Goal: Information Seeking & Learning: Check status

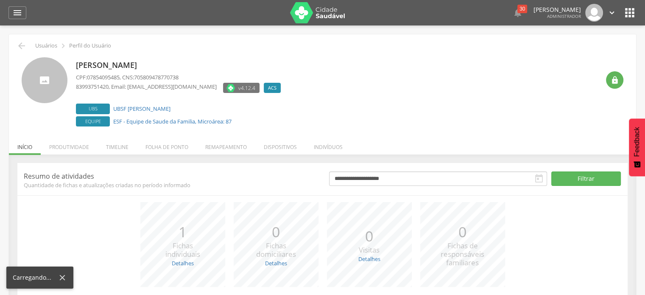
click at [85, 154] on div "**********" at bounding box center [322, 257] width 627 height 206
click at [81, 148] on li "Produtividade" at bounding box center [69, 145] width 57 height 20
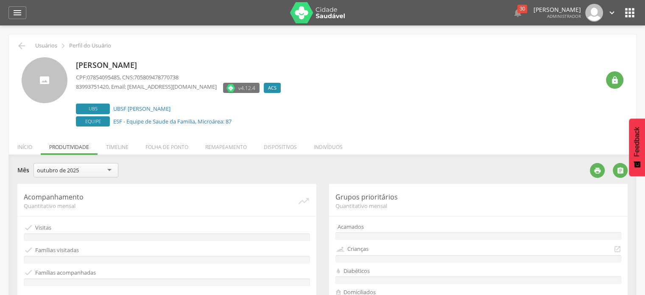
click at [87, 164] on div "outubro de 2025" at bounding box center [75, 170] width 85 height 14
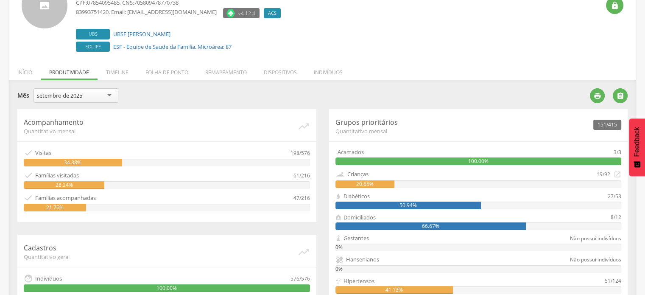
scroll to position [75, 0]
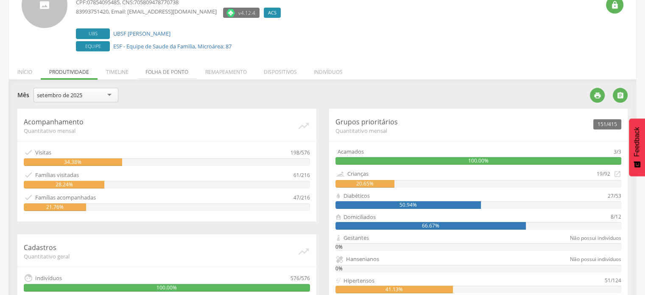
click at [171, 72] on li "Folha de ponto" at bounding box center [167, 70] width 60 height 20
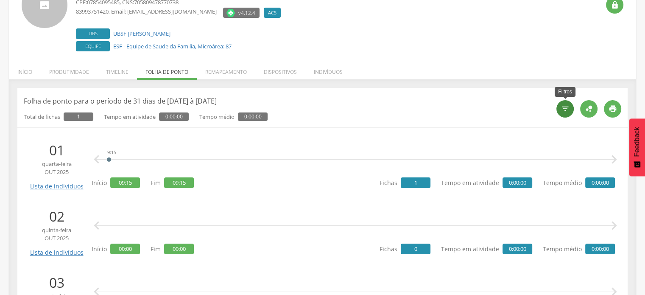
click at [568, 102] on div "" at bounding box center [564, 108] width 17 height 17
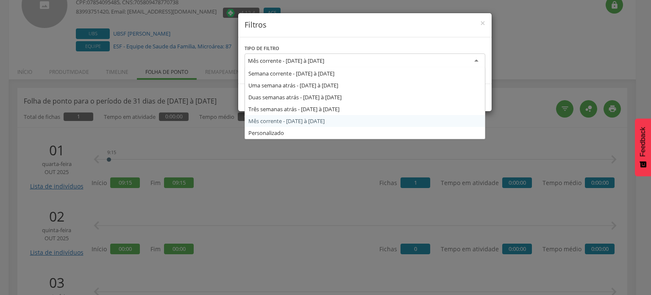
click at [356, 63] on div "Mês corrente - [DATE] à [DATE]" at bounding box center [365, 60] width 241 height 15
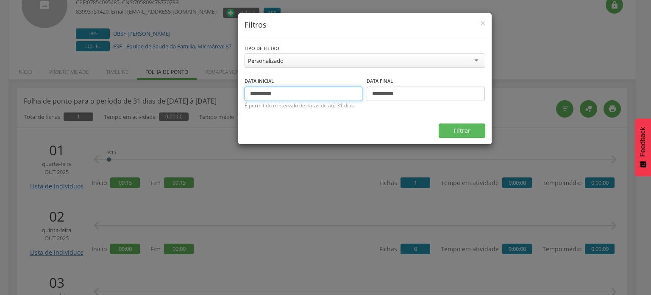
click at [263, 93] on input "**********" at bounding box center [304, 93] width 118 height 14
type input "**********"
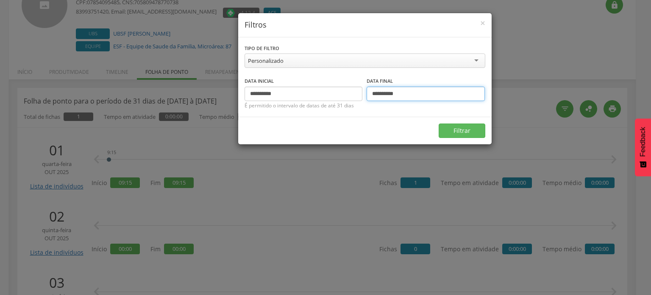
click at [387, 93] on input "**********" at bounding box center [426, 93] width 118 height 14
type input "**********"
click at [480, 128] on button "Filtrar" at bounding box center [462, 130] width 47 height 14
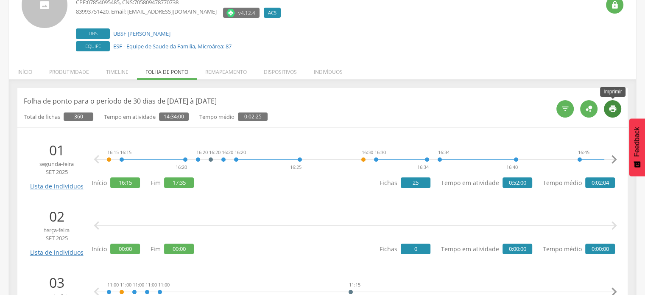
click at [615, 110] on icon "" at bounding box center [612, 108] width 8 height 8
click at [83, 70] on li "Produtividade" at bounding box center [69, 70] width 57 height 20
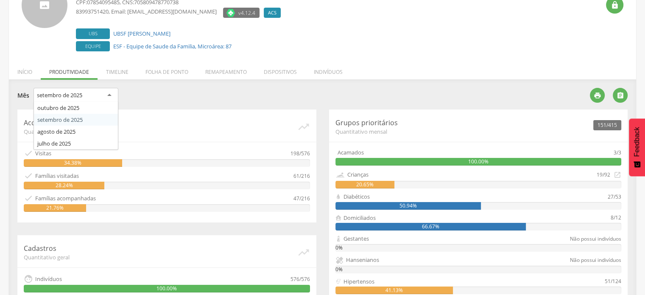
click at [100, 93] on div "setembro de 2025" at bounding box center [75, 95] width 85 height 15
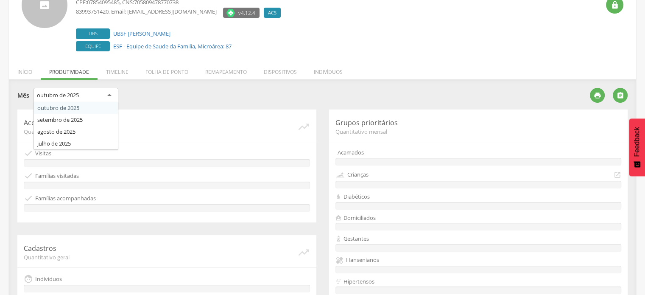
click at [110, 95] on div "outubro de 2025" at bounding box center [75, 95] width 85 height 15
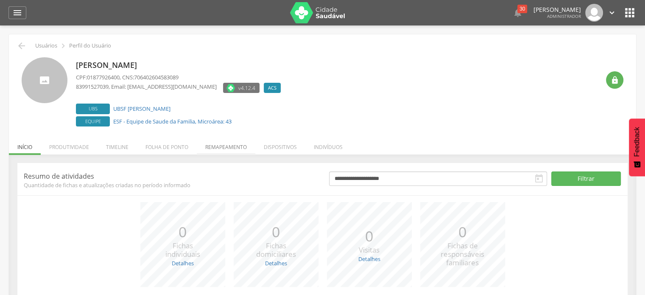
click at [217, 149] on li "Remapeamento" at bounding box center [226, 145] width 58 height 20
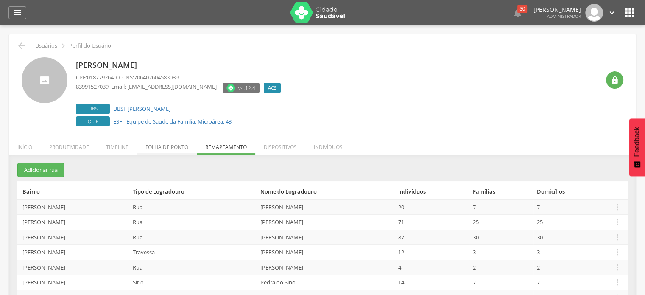
click at [162, 138] on li "Folha de ponto" at bounding box center [167, 145] width 60 height 20
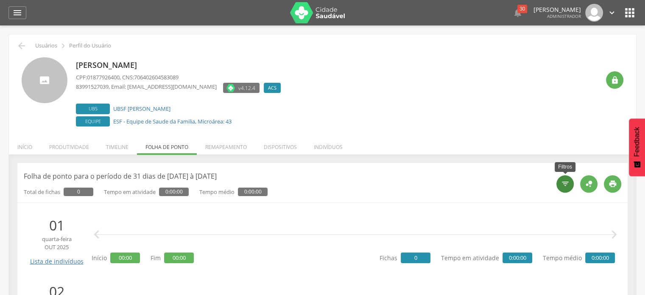
click at [557, 184] on div "" at bounding box center [564, 183] width 17 height 17
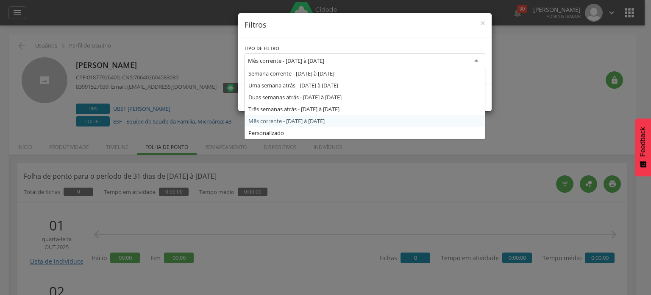
click at [460, 62] on div "Mês corrente - [DATE] à [DATE]" at bounding box center [365, 60] width 241 height 15
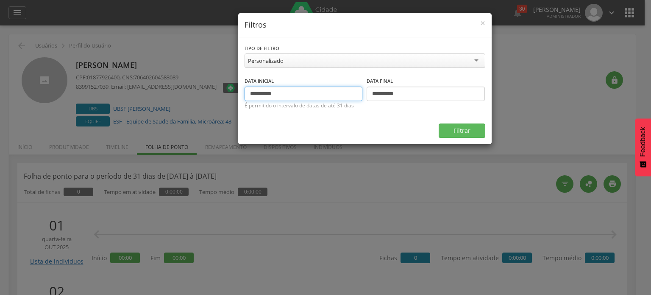
click at [263, 93] on input "**********" at bounding box center [304, 93] width 118 height 14
type input "**********"
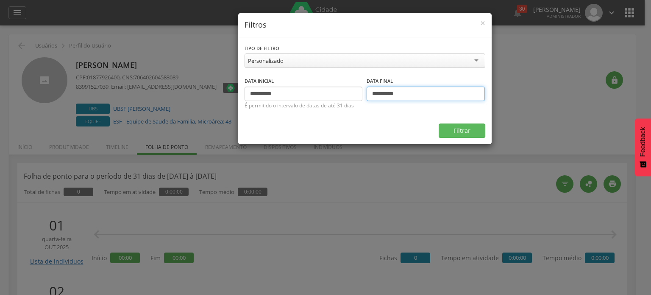
click at [377, 95] on input "**********" at bounding box center [426, 93] width 118 height 14
drag, startPoint x: 385, startPoint y: 93, endPoint x: 362, endPoint y: 95, distance: 23.8
click at [362, 95] on div "**********" at bounding box center [365, 88] width 241 height 25
type input "**********"
click at [447, 124] on button "Filtrar" at bounding box center [462, 130] width 47 height 14
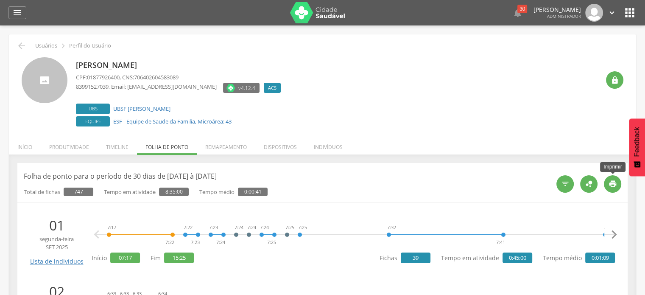
click at [615, 185] on icon "" at bounding box center [612, 183] width 8 height 8
click at [83, 150] on li "Produtividade" at bounding box center [69, 145] width 57 height 20
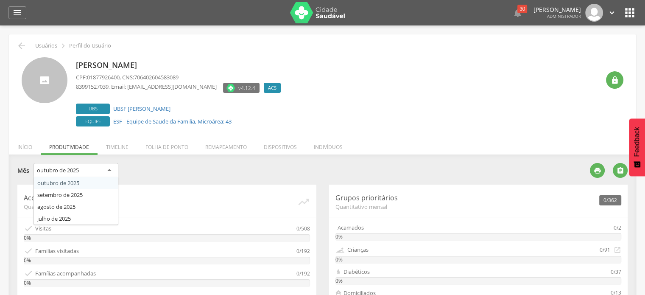
drag, startPoint x: 101, startPoint y: 174, endPoint x: 89, endPoint y: 189, distance: 19.3
click at [89, 180] on div "outubro de 2025 outubro de 2025 setembro de 2025 agosto de 2025 julho de 2025" at bounding box center [75, 171] width 85 height 17
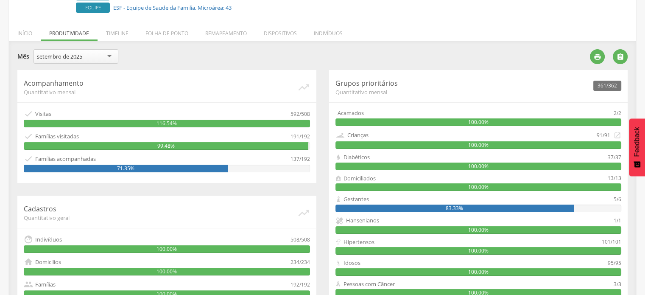
scroll to position [114, 0]
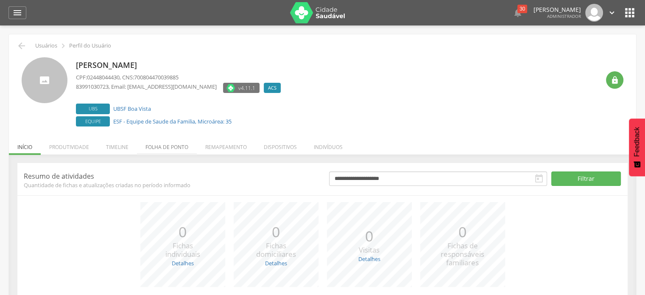
click at [175, 147] on li "Folha de ponto" at bounding box center [167, 145] width 60 height 20
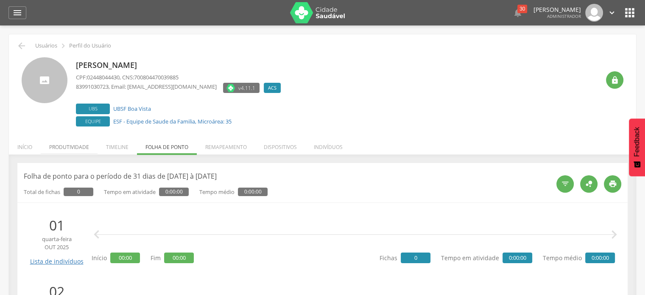
click at [81, 144] on li "Produtividade" at bounding box center [69, 145] width 57 height 20
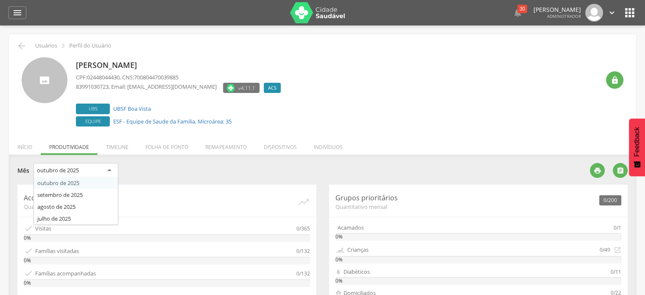
click at [84, 174] on div "outubro de 2025" at bounding box center [75, 170] width 85 height 15
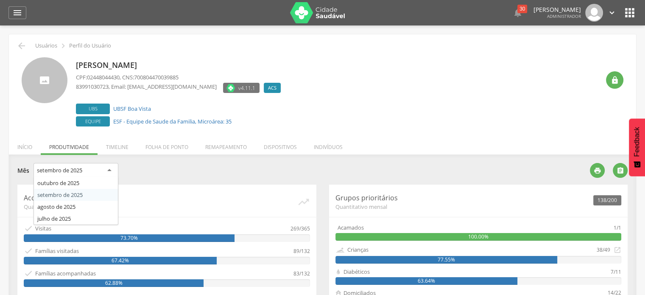
click at [84, 164] on div "setembro de 2025" at bounding box center [75, 170] width 85 height 15
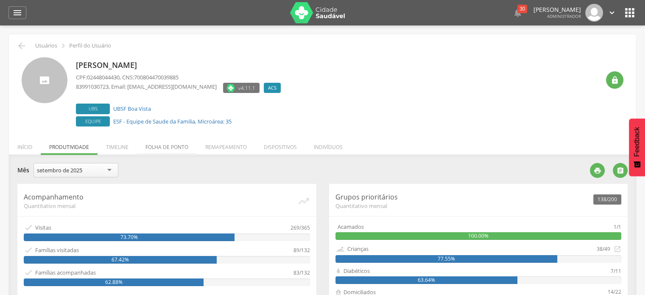
click at [190, 143] on li "Folha de ponto" at bounding box center [167, 145] width 60 height 20
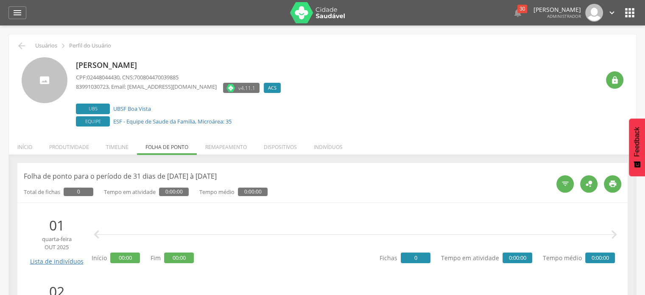
click at [557, 176] on div "  " at bounding box center [585, 183] width 71 height 25
click at [560, 181] on div "" at bounding box center [564, 183] width 17 height 17
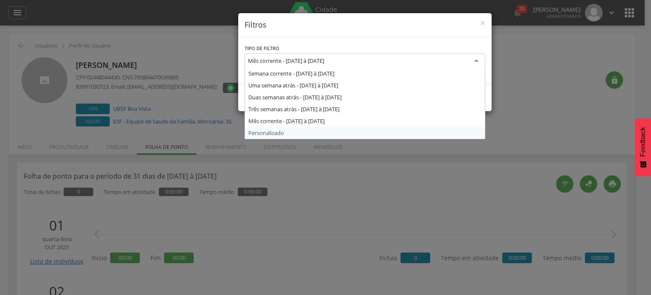
drag, startPoint x: 356, startPoint y: 59, endPoint x: 304, endPoint y: 139, distance: 95.1
click at [304, 139] on div "**********" at bounding box center [325, 147] width 651 height 295
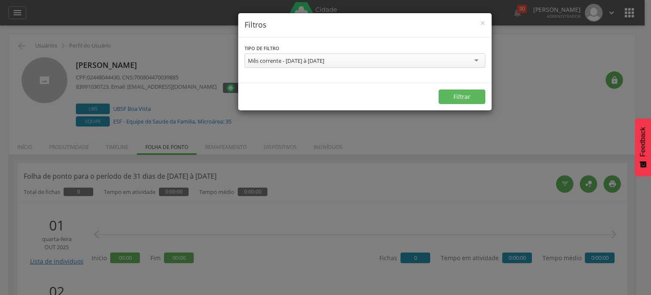
click at [304, 139] on div "**********" at bounding box center [325, 147] width 651 height 295
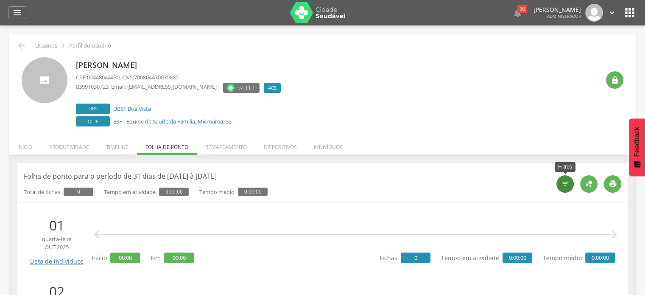
click at [560, 182] on div "" at bounding box center [564, 183] width 17 height 17
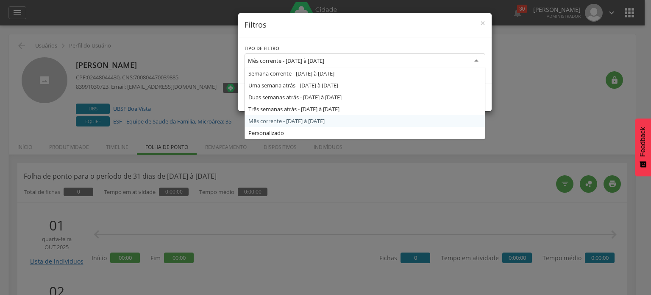
click at [383, 66] on div "Mês corrente - [DATE] à [DATE]" at bounding box center [365, 60] width 241 height 15
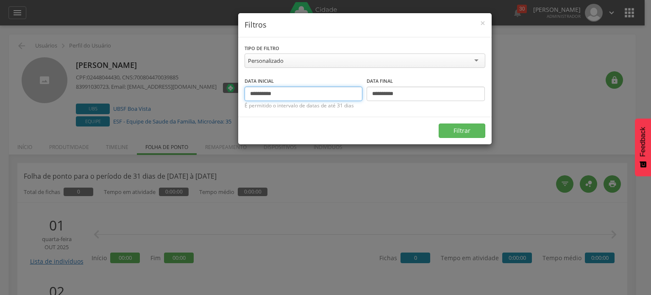
click at [265, 92] on input "**********" at bounding box center [304, 93] width 118 height 14
type input "**********"
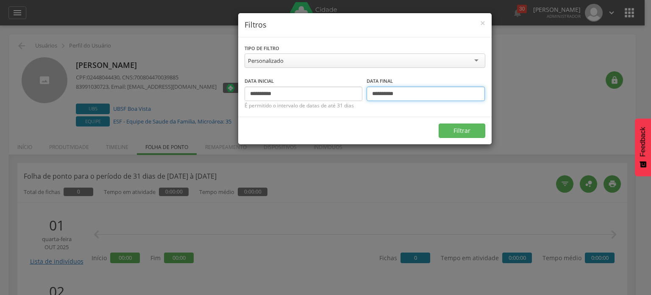
click at [378, 93] on input "**********" at bounding box center [426, 93] width 118 height 14
drag, startPoint x: 387, startPoint y: 91, endPoint x: 382, endPoint y: 93, distance: 5.5
click at [382, 93] on input "**********" at bounding box center [426, 93] width 118 height 14
type input "**********"
click at [461, 125] on button "Filtrar" at bounding box center [462, 130] width 47 height 14
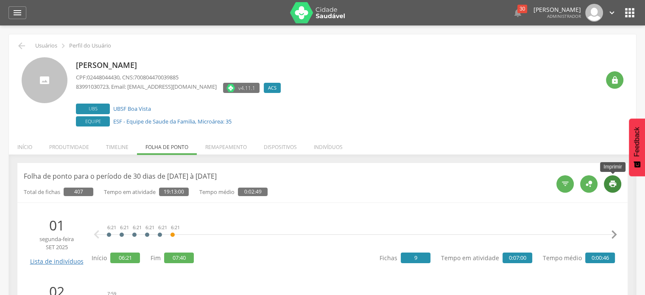
click at [615, 183] on icon "" at bounding box center [612, 183] width 8 height 8
click at [123, 109] on link "UBSF Boa Vista" at bounding box center [132, 109] width 38 height 8
type input "**********"
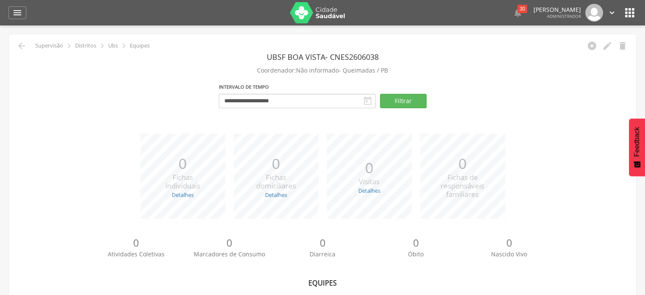
scroll to position [105, 0]
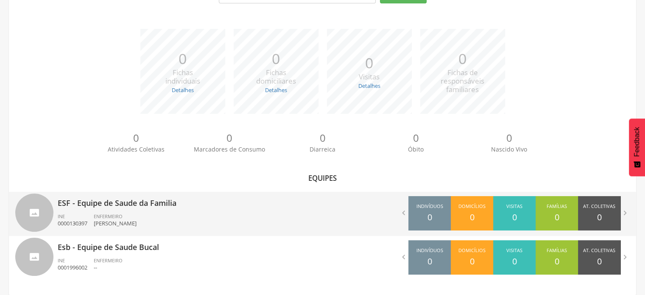
click at [154, 202] on p "ESF - Equipe de Saude da Familia" at bounding box center [187, 200] width 259 height 17
type input "**********"
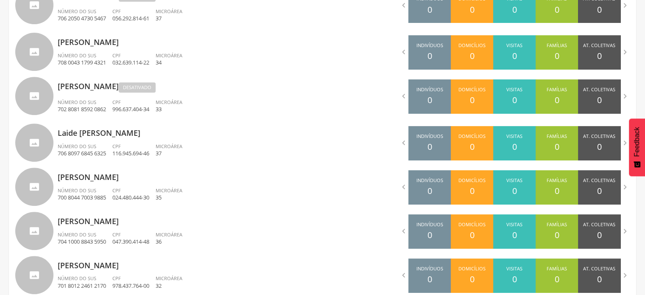
scroll to position [387, 0]
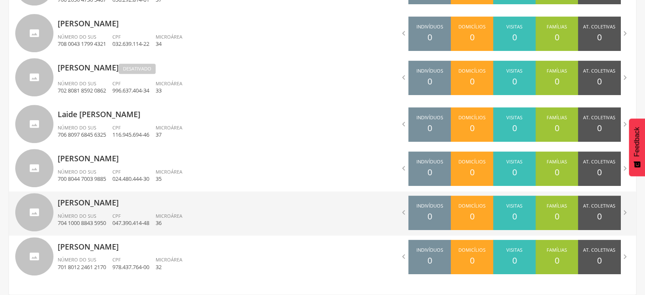
click at [78, 212] on span "Número do SUS" at bounding box center [77, 215] width 39 height 6
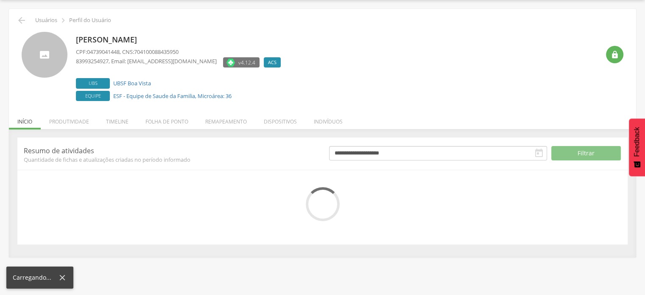
scroll to position [66, 0]
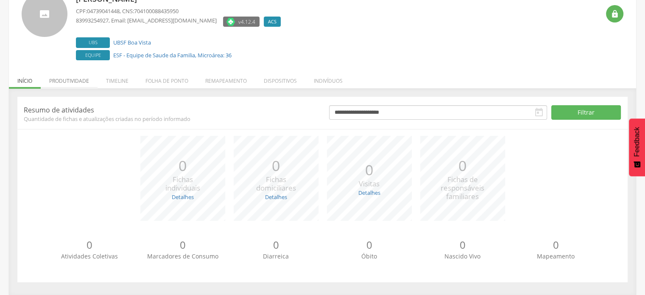
click at [70, 83] on li "Produtividade" at bounding box center [69, 79] width 57 height 20
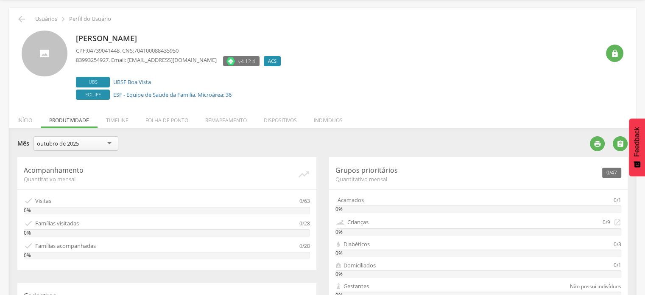
scroll to position [0, 0]
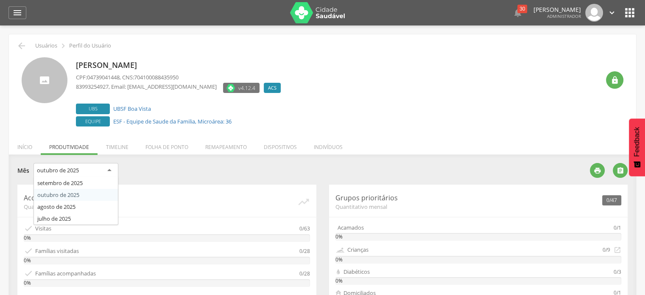
click at [95, 166] on div "outubro de 2025" at bounding box center [75, 170] width 85 height 15
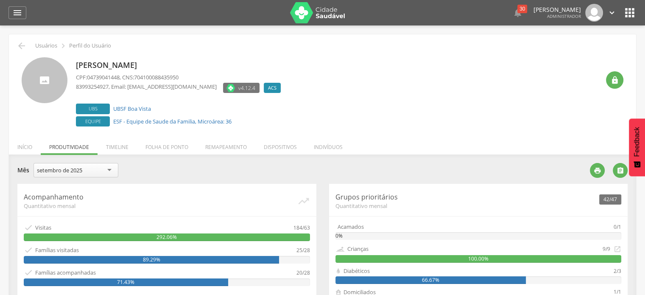
scroll to position [87, 0]
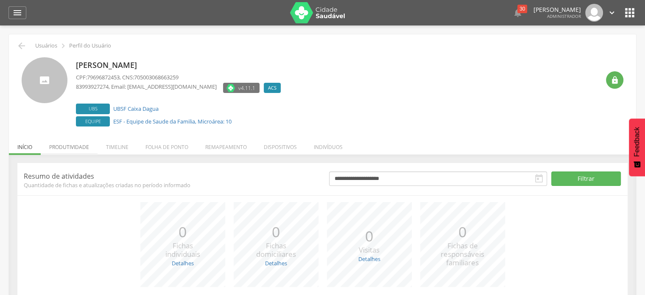
click at [83, 146] on li "Produtividade" at bounding box center [69, 145] width 57 height 20
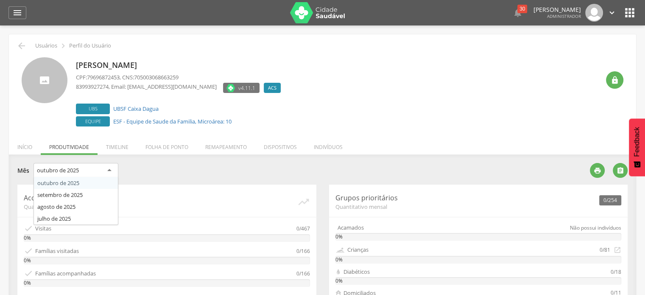
click at [104, 170] on div "outubro de 2025" at bounding box center [75, 170] width 85 height 15
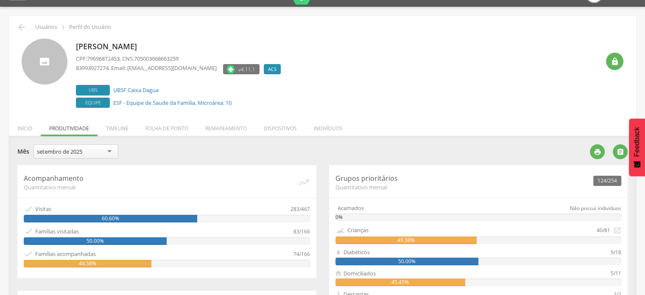
scroll to position [19, 0]
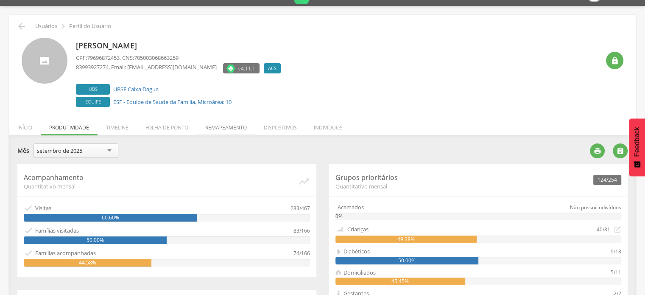
click at [219, 123] on li "Remapeamento" at bounding box center [226, 125] width 58 height 20
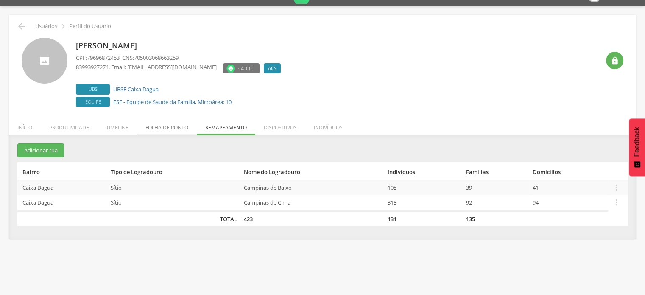
click at [175, 125] on li "Folha de ponto" at bounding box center [167, 125] width 60 height 20
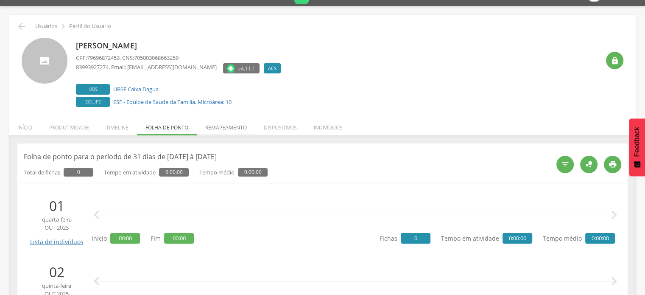
click at [212, 122] on li "Remapeamento" at bounding box center [226, 125] width 58 height 20
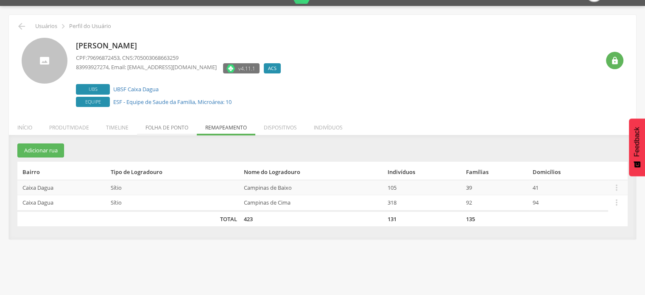
click at [181, 122] on li "Folha de ponto" at bounding box center [167, 125] width 60 height 20
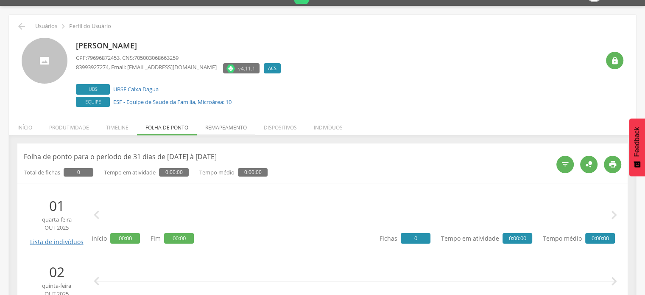
click at [238, 123] on li "Remapeamento" at bounding box center [226, 125] width 58 height 20
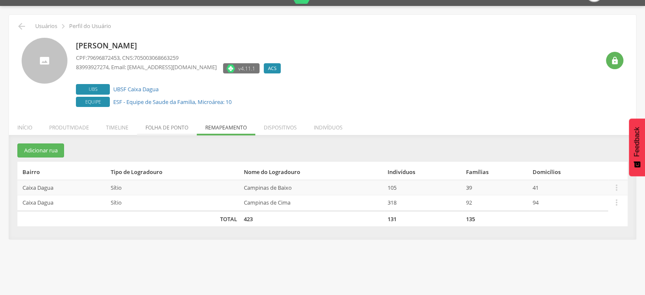
click at [172, 123] on li "Folha de ponto" at bounding box center [167, 125] width 60 height 20
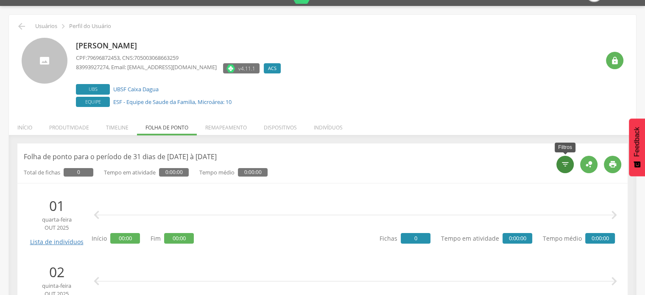
click at [562, 161] on icon "" at bounding box center [565, 164] width 8 height 8
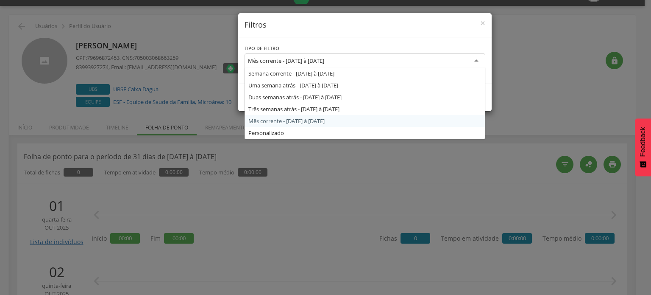
click at [392, 58] on div "Mês corrente - [DATE] à [DATE]" at bounding box center [365, 60] width 241 height 15
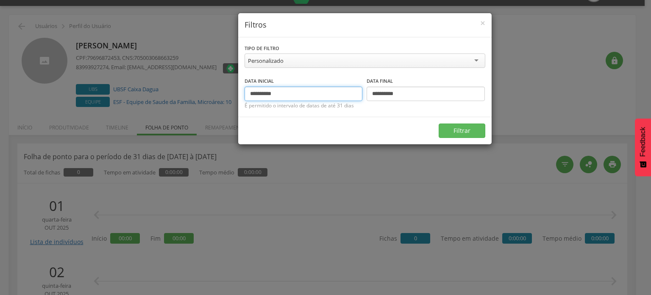
click at [264, 91] on input "**********" at bounding box center [304, 93] width 118 height 14
type input "**********"
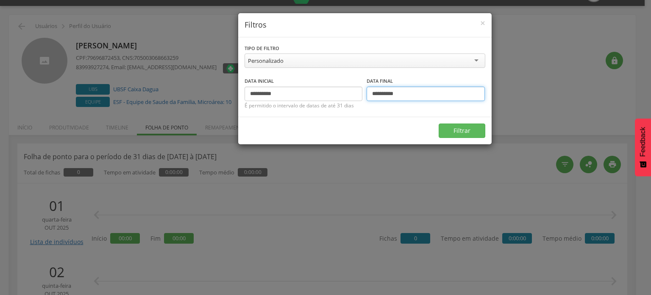
click at [379, 93] on input "**********" at bounding box center [426, 93] width 118 height 14
drag, startPoint x: 387, startPoint y: 92, endPoint x: 382, endPoint y: 93, distance: 5.2
click at [382, 93] on input "**********" at bounding box center [426, 93] width 118 height 14
type input "**********"
click at [478, 129] on button "Filtrar" at bounding box center [462, 130] width 47 height 14
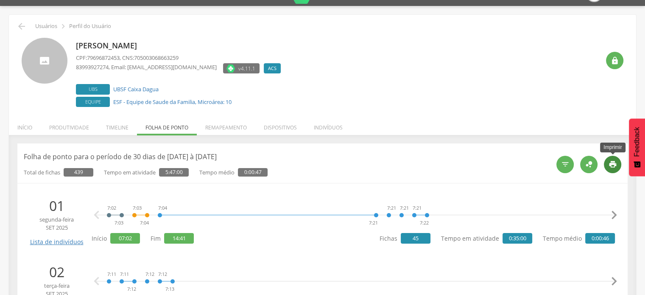
click at [609, 166] on icon "" at bounding box center [612, 164] width 8 height 8
click at [108, 127] on li "Timeline" at bounding box center [116, 125] width 39 height 20
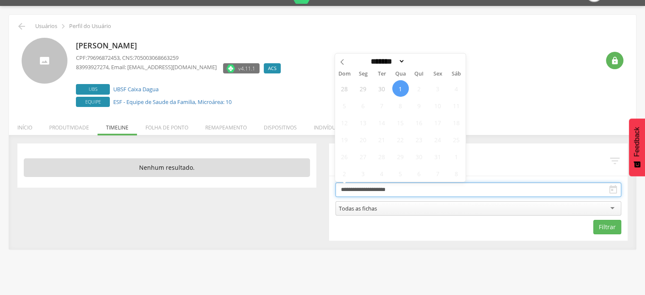
click at [424, 188] on input "**********" at bounding box center [478, 189] width 286 height 14
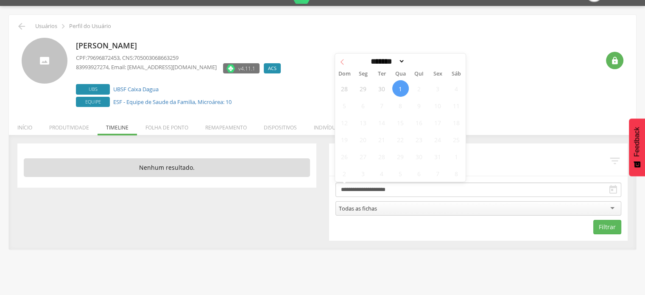
click at [348, 67] on span at bounding box center [342, 60] width 14 height 14
select select "*"
click at [403, 93] on span "3" at bounding box center [400, 88] width 17 height 17
type input "**********"
click at [403, 93] on span "3" at bounding box center [400, 88] width 17 height 17
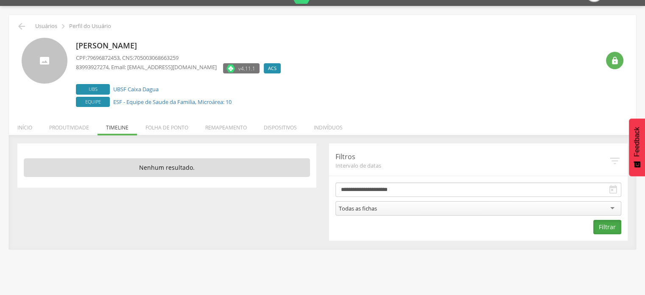
click at [602, 233] on button "Filtrar" at bounding box center [607, 227] width 28 height 14
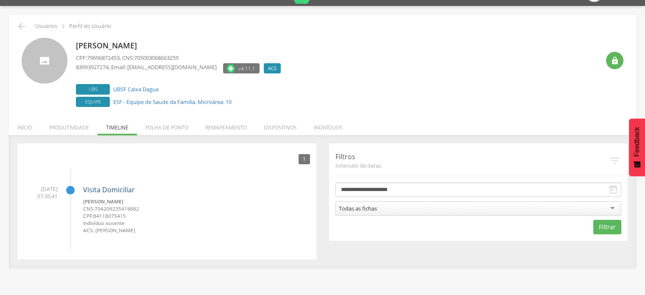
click at [101, 185] on link "Visita Domiciliar" at bounding box center [109, 189] width 52 height 9
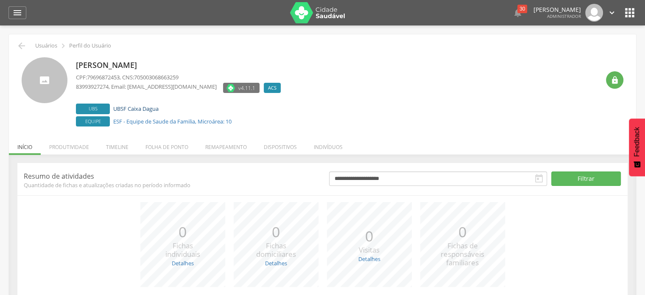
click at [131, 106] on link "UBSF Caixa Dagua" at bounding box center [135, 109] width 45 height 8
type input "**********"
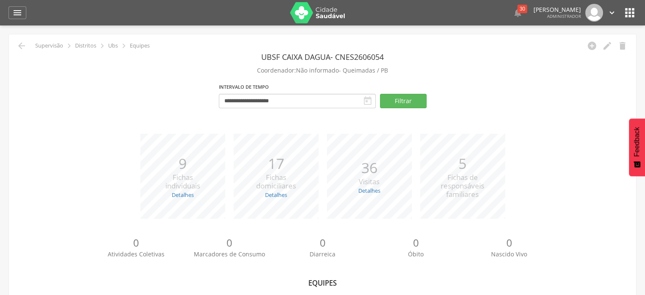
scroll to position [105, 0]
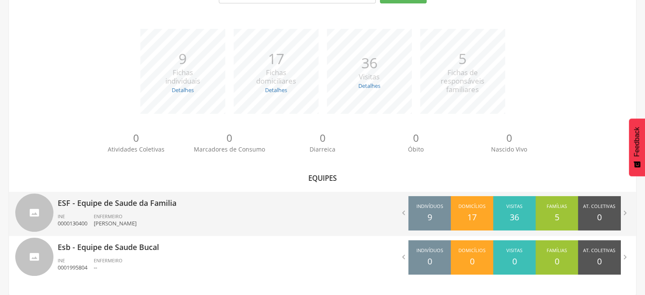
click at [171, 203] on p "ESF - Equipe de Saude da Familia" at bounding box center [187, 200] width 259 height 17
type input "**********"
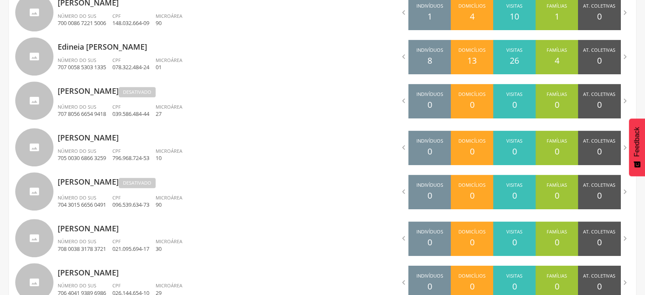
scroll to position [447, 0]
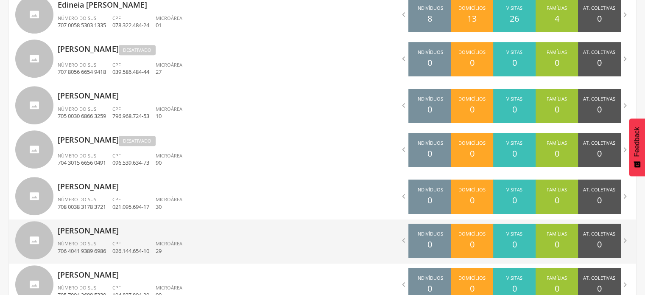
click at [111, 244] on div "Número do SUS 706 4041 9389 6986" at bounding box center [85, 247] width 55 height 14
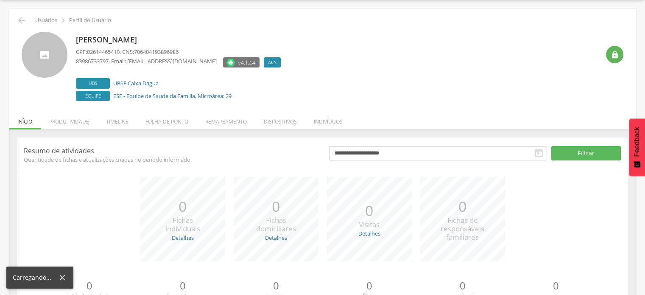
scroll to position [66, 0]
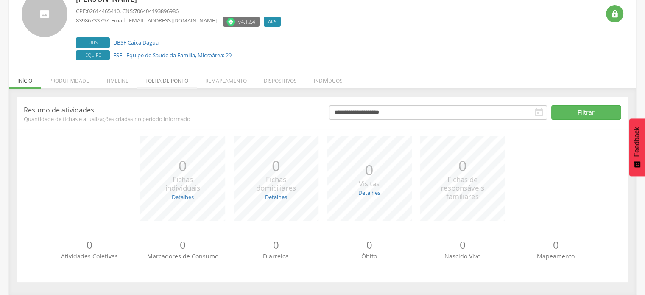
click at [166, 81] on li "Folha de ponto" at bounding box center [167, 79] width 60 height 20
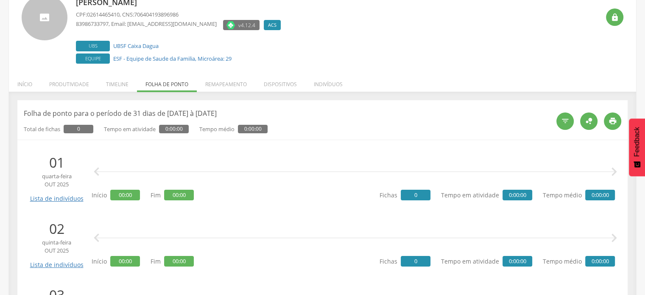
scroll to position [0, 0]
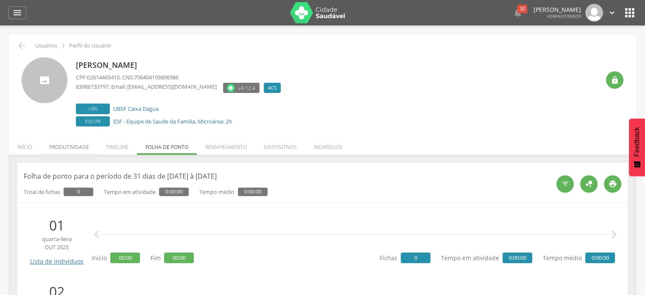
click at [68, 137] on li "Produtividade" at bounding box center [69, 145] width 57 height 20
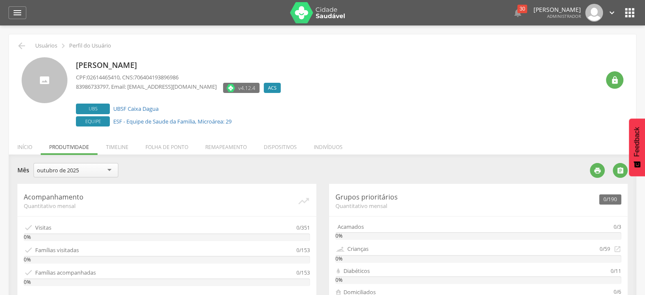
click at [84, 165] on div "outubro de 2025" at bounding box center [75, 170] width 85 height 14
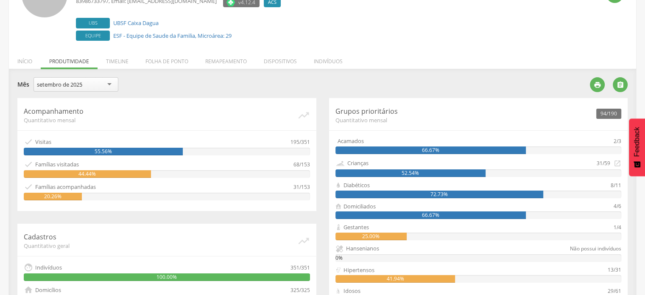
scroll to position [87, 0]
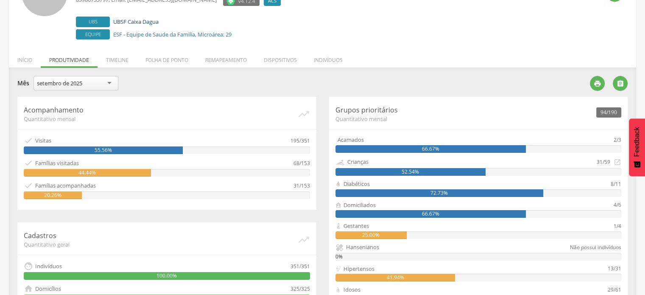
click at [144, 18] on link "UBSF Caixa Dagua" at bounding box center [135, 22] width 45 height 8
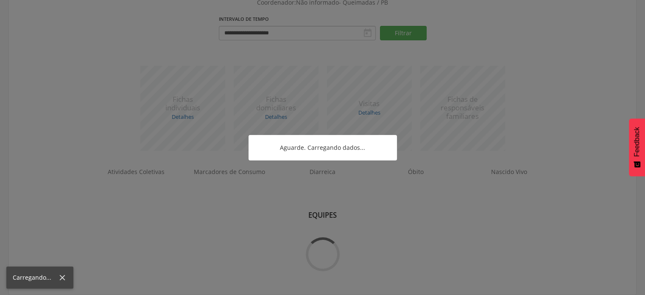
scroll to position [67, 0]
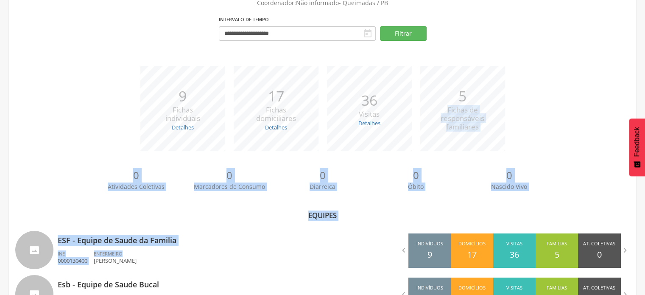
drag, startPoint x: 297, startPoint y: 247, endPoint x: 650, endPoint y: 94, distance: 385.0
click at [644, 94] on html " Dashboard Supervisão Produtividade Mapa da cidade Mapa de cobertura Ranking A…" at bounding box center [322, 80] width 645 height 295
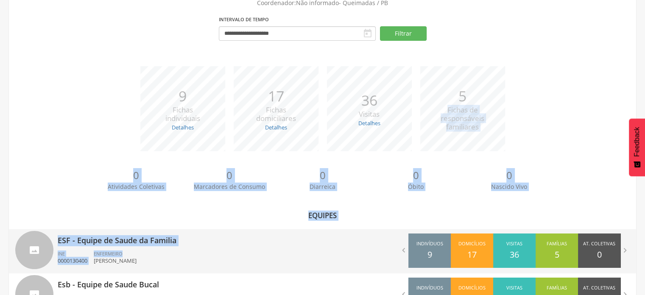
click at [200, 241] on p "ESF - Equipe de Saude da Familia" at bounding box center [187, 237] width 259 height 17
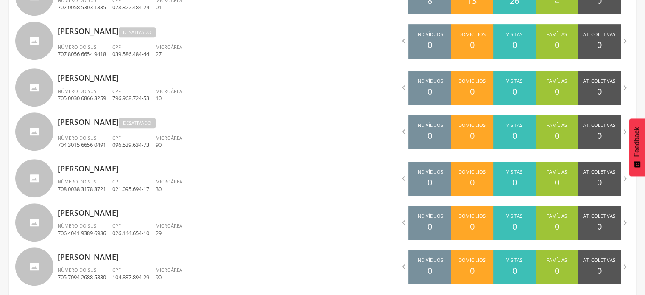
scroll to position [475, 0]
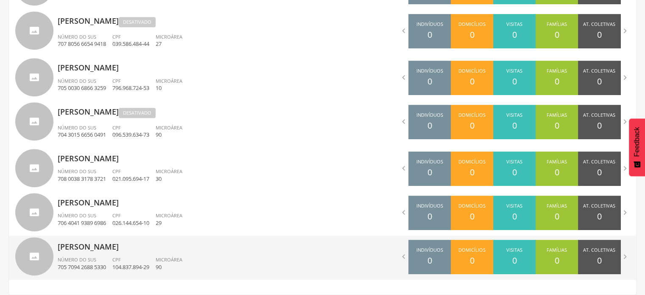
click at [120, 252] on div "Mercia Tais Araujo Macedo Número do SUS 705 7094 2688 5330 CPF 104.837.894-29 M…" at bounding box center [187, 257] width 259 height 44
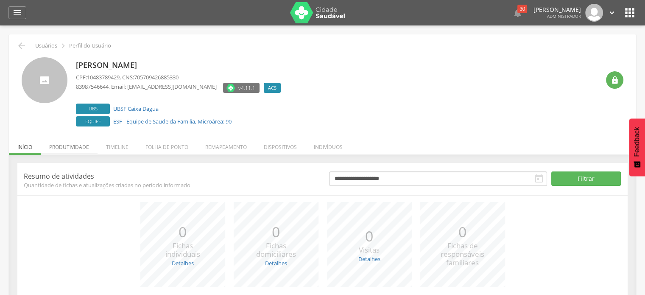
click at [68, 142] on li "Produtividade" at bounding box center [69, 145] width 57 height 20
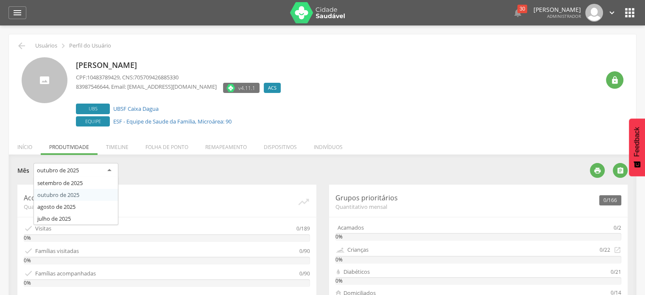
drag, startPoint x: 86, startPoint y: 163, endPoint x: 83, endPoint y: 178, distance: 14.8
click at [83, 178] on div "outubro de 2025 setembro de 2025 outubro de 2025 agosto de 2025 julho de 2025" at bounding box center [75, 171] width 85 height 17
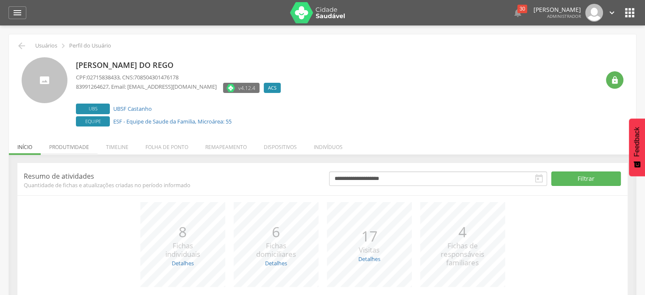
click at [71, 144] on li "Produtividade" at bounding box center [69, 145] width 57 height 20
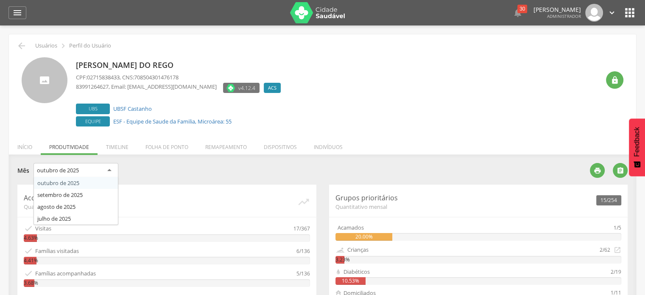
click at [113, 167] on div "outubro de 2025" at bounding box center [75, 170] width 85 height 15
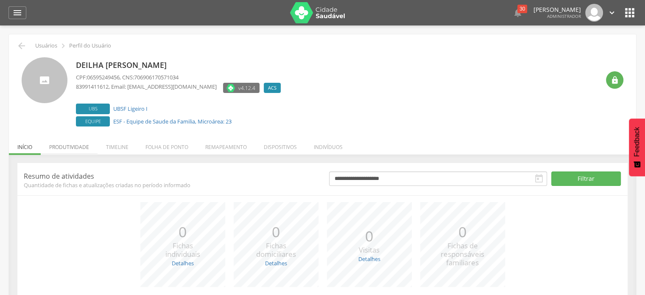
click at [81, 142] on li "Produtividade" at bounding box center [69, 145] width 57 height 20
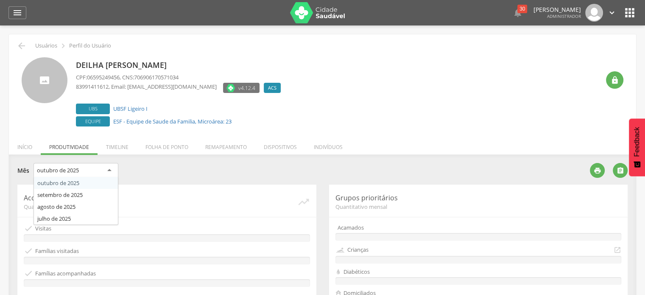
drag, startPoint x: 88, startPoint y: 166, endPoint x: 78, endPoint y: 193, distance: 29.2
click at [78, 180] on div "outubro de [DATE] de [DATE] de [DATE] de [DATE] de 2025" at bounding box center [75, 171] width 85 height 17
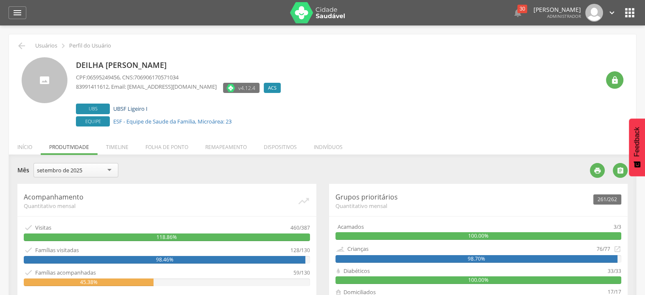
click at [136, 109] on link "UBSF Ligeiro I" at bounding box center [130, 109] width 34 height 8
type input "**********"
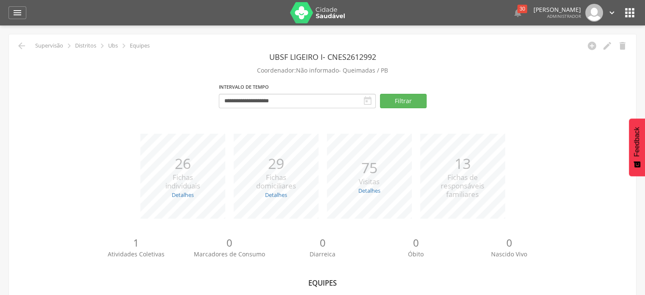
scroll to position [105, 0]
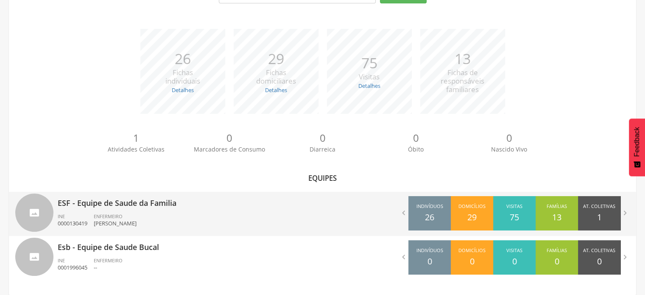
click at [251, 213] on ul "INE 0000130419 ENFERMEIRO Janaina de Farias Costa" at bounding box center [187, 222] width 259 height 19
type input "**********"
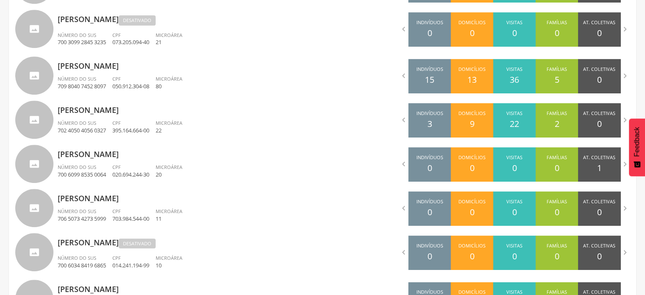
scroll to position [568, 0]
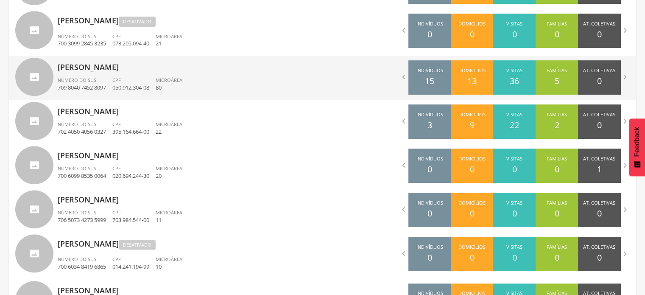
click at [112, 84] on div "Número do SUS 709 8040 7452 8097" at bounding box center [85, 84] width 55 height 14
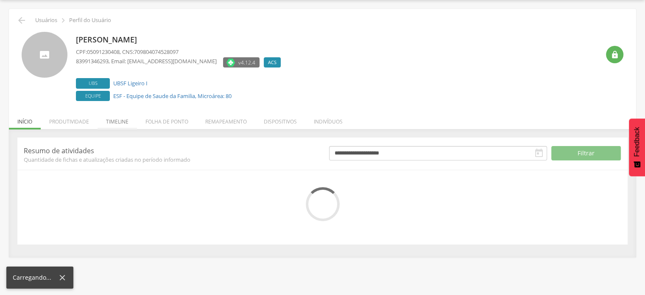
scroll to position [66, 0]
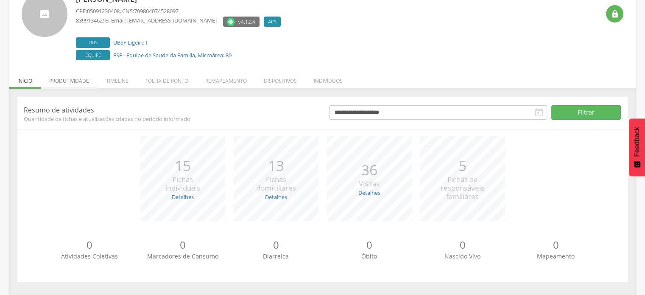
click at [67, 85] on li "Produtividade" at bounding box center [69, 79] width 57 height 20
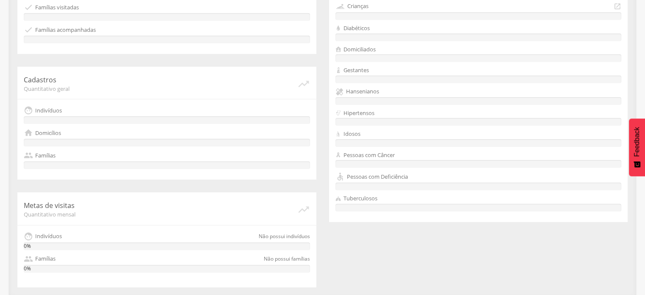
scroll to position [0, 0]
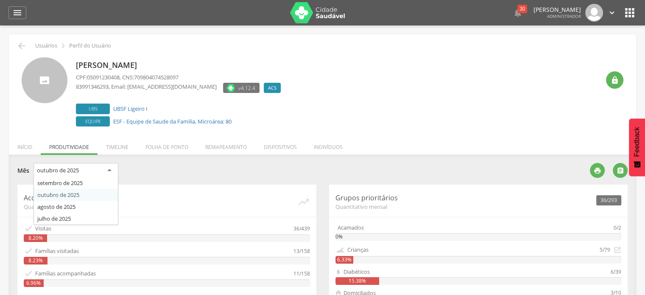
click at [92, 170] on div "outubro de 2025" at bounding box center [75, 170] width 85 height 15
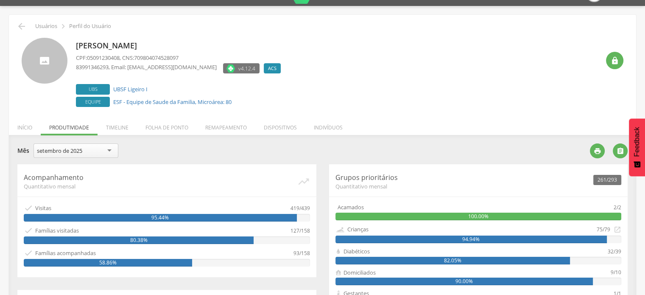
scroll to position [22, 0]
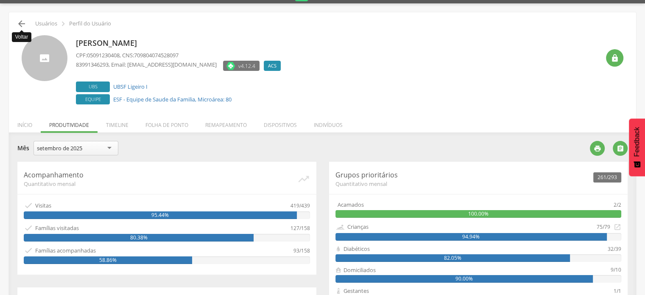
click at [24, 23] on icon "" at bounding box center [22, 24] width 10 height 10
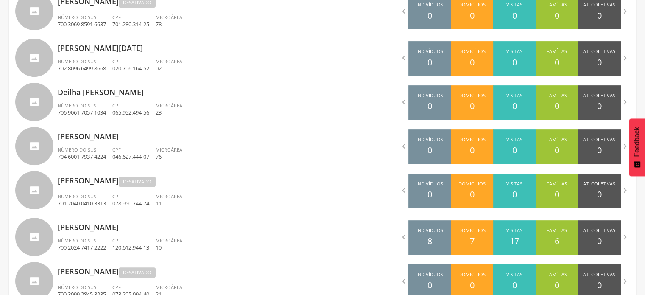
scroll to position [612, 0]
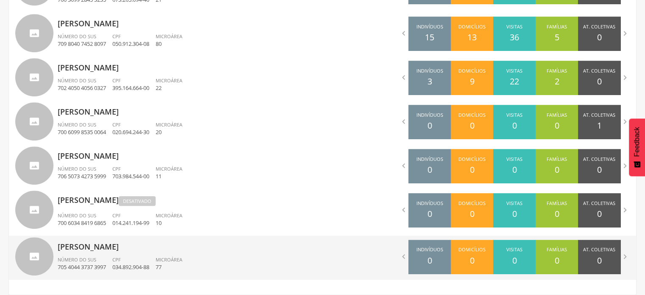
click at [111, 261] on div "Número do SUS 705 4044 3737 3997" at bounding box center [85, 263] width 55 height 14
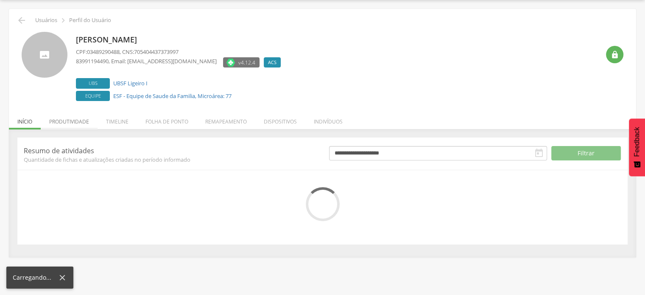
click at [71, 118] on li "Produtividade" at bounding box center [69, 119] width 57 height 20
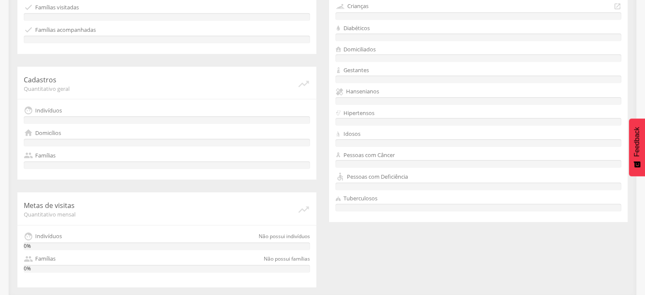
scroll to position [0, 0]
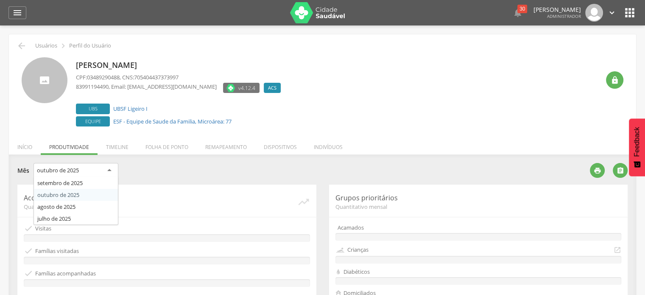
click at [71, 174] on div "outubro de 2025" at bounding box center [75, 170] width 85 height 15
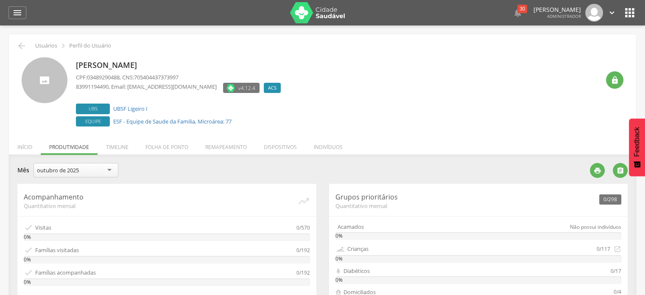
click at [71, 176] on div "outubro de 2025" at bounding box center [75, 170] width 85 height 14
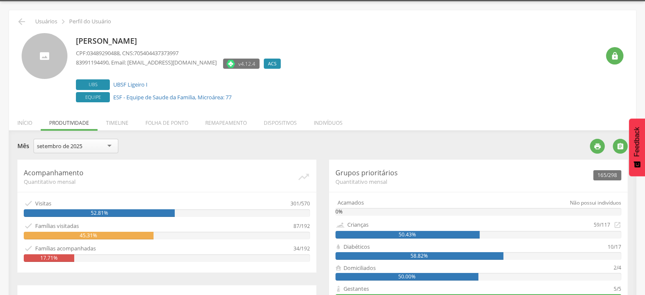
scroll to position [21, 0]
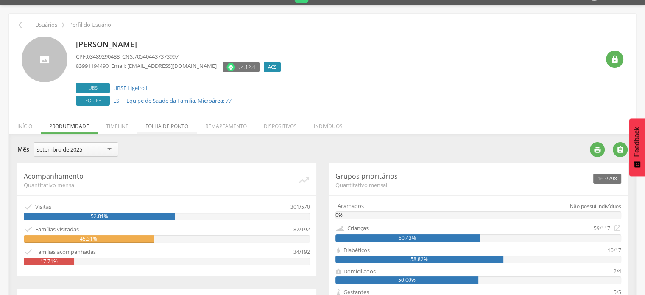
click at [166, 125] on li "Folha de ponto" at bounding box center [167, 124] width 60 height 20
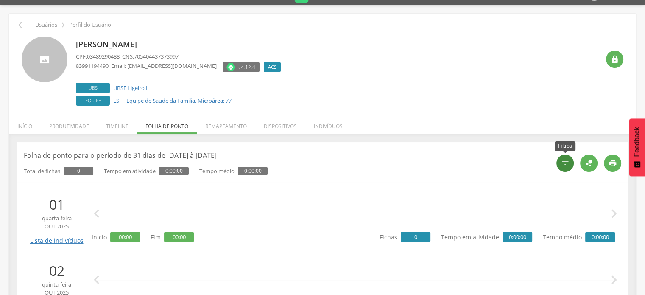
click at [566, 157] on div "" at bounding box center [564, 162] width 17 height 17
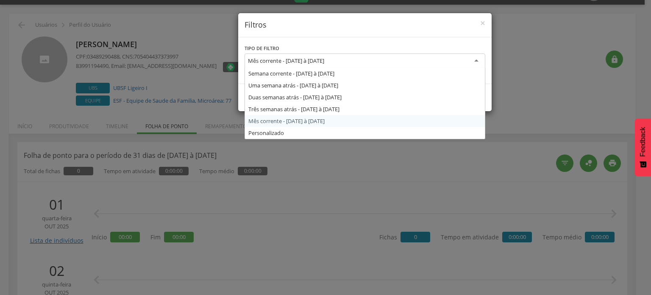
click at [415, 64] on div "Mês corrente - [DATE] à [DATE]" at bounding box center [365, 60] width 241 height 15
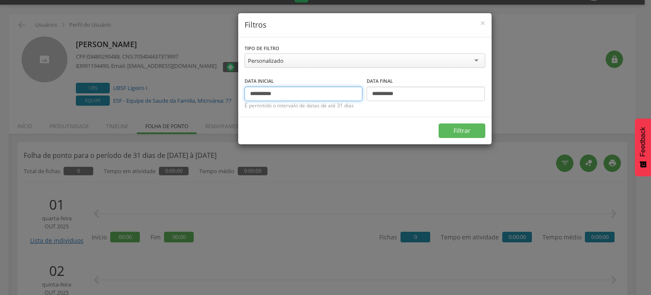
click at [263, 94] on input "**********" at bounding box center [304, 93] width 118 height 14
type input "**********"
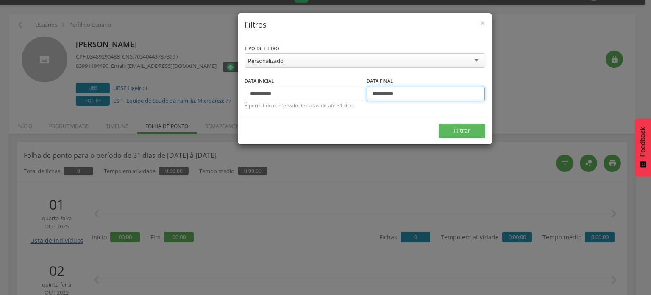
click at [387, 92] on input "**********" at bounding box center [426, 93] width 118 height 14
type input "**********"
click at [467, 135] on button "Filtrar" at bounding box center [462, 130] width 47 height 14
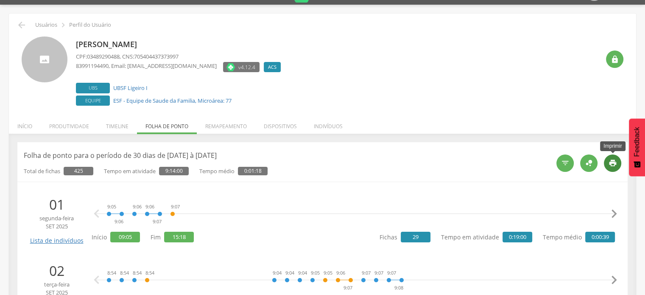
click at [612, 161] on icon "" at bounding box center [612, 163] width 8 height 8
click at [138, 86] on link "UBSF Ligeiro I" at bounding box center [130, 88] width 34 height 8
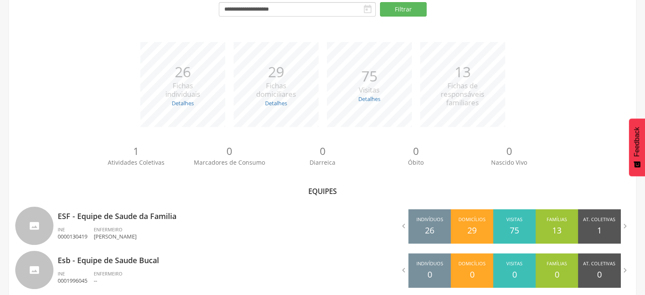
scroll to position [105, 0]
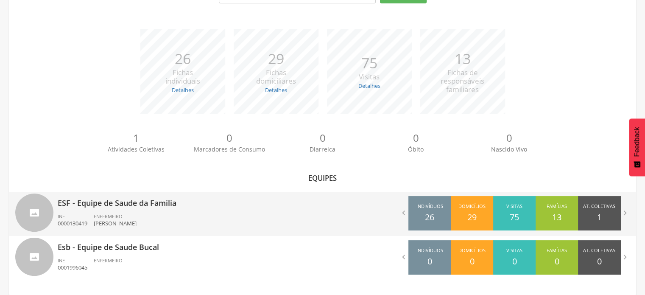
click at [175, 205] on p "ESF - Equipe de Saude da Familia" at bounding box center [187, 200] width 259 height 17
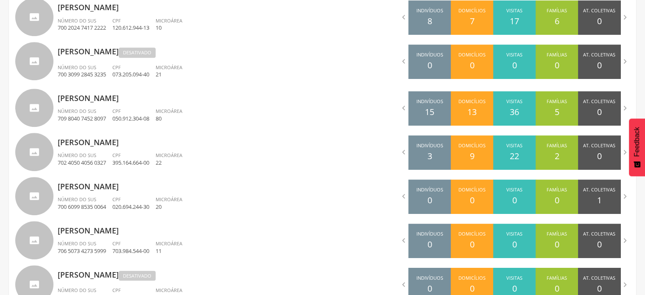
scroll to position [539, 0]
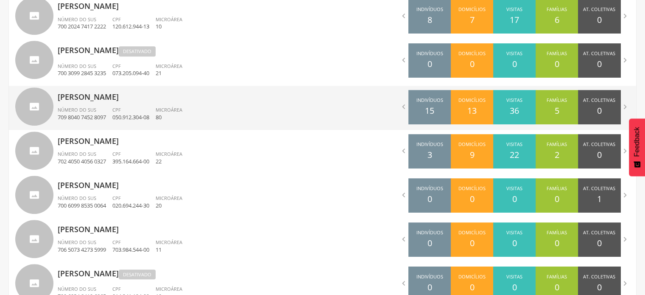
click at [128, 100] on p "Marcia Nunes da Silva Macedo" at bounding box center [187, 94] width 259 height 17
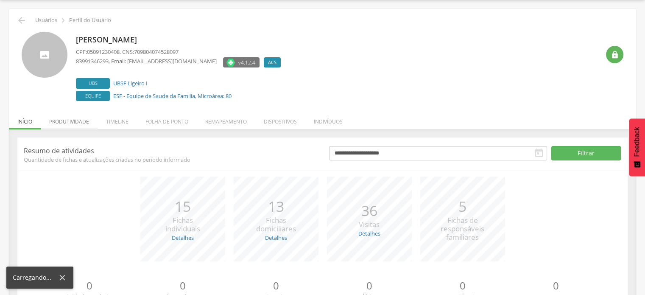
scroll to position [66, 0]
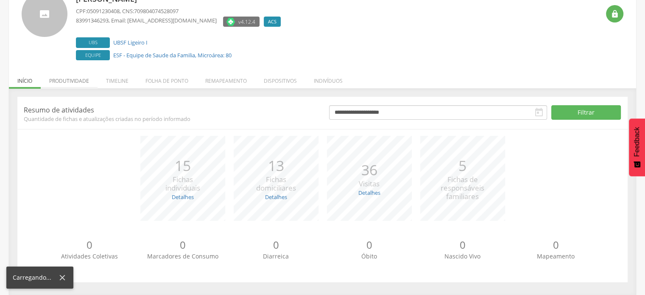
click at [81, 118] on span "Quantidade de fichas e atualizações criadas no período informado" at bounding box center [170, 119] width 292 height 8
click at [75, 78] on li "Produtividade" at bounding box center [69, 79] width 57 height 20
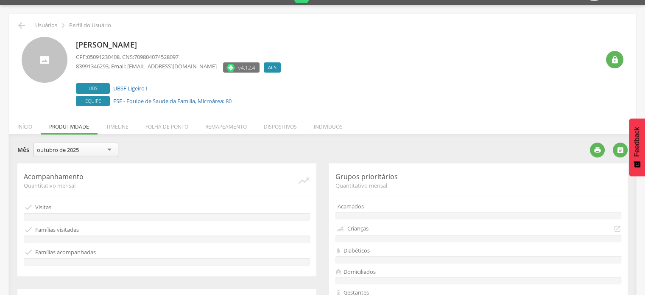
scroll to position [0, 0]
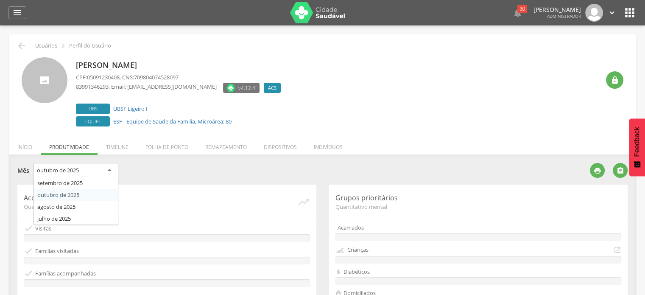
click at [108, 173] on div "outubro de 2025" at bounding box center [75, 170] width 85 height 15
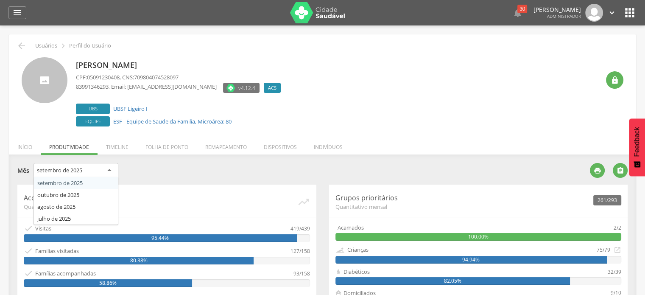
click at [82, 169] on div "setembro de 2025" at bounding box center [59, 170] width 45 height 8
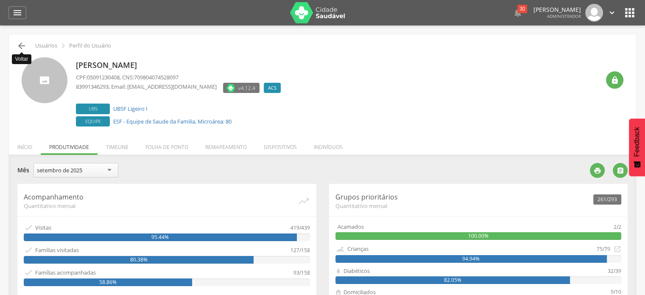
click at [22, 44] on icon "" at bounding box center [22, 46] width 10 height 10
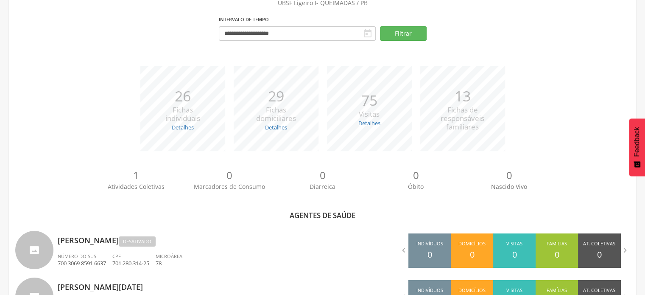
scroll to position [258, 0]
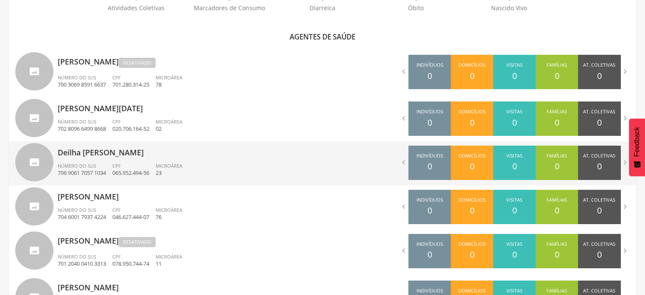
click at [254, 142] on p "Deilha Daiane Maciel Ferreira" at bounding box center [187, 149] width 259 height 17
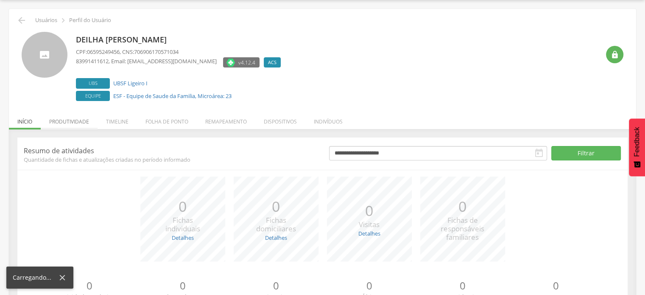
scroll to position [66, 0]
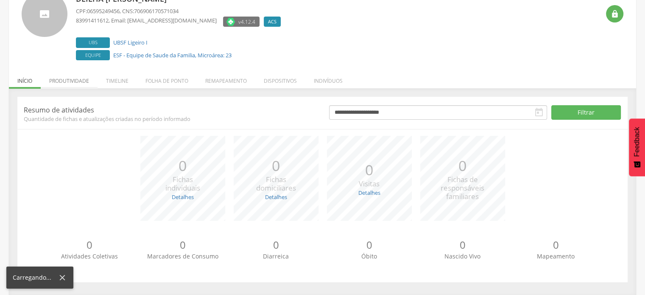
click at [78, 121] on span "Quantidade de fichas e atualizações criadas no período informado" at bounding box center [170, 119] width 292 height 8
click at [75, 76] on li "Produtividade" at bounding box center [69, 79] width 57 height 20
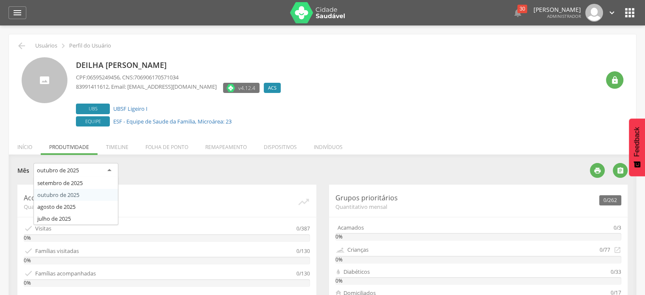
click at [68, 175] on div "outubro de 2025" at bounding box center [75, 170] width 85 height 15
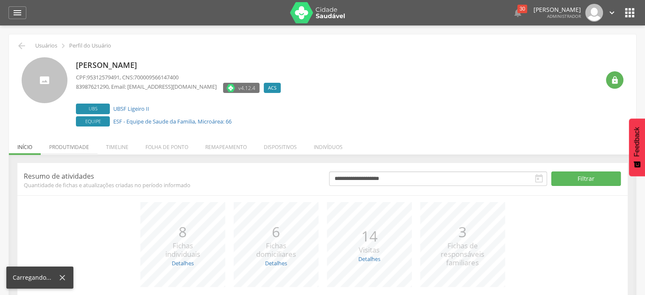
click at [63, 139] on li "Produtividade" at bounding box center [69, 145] width 57 height 20
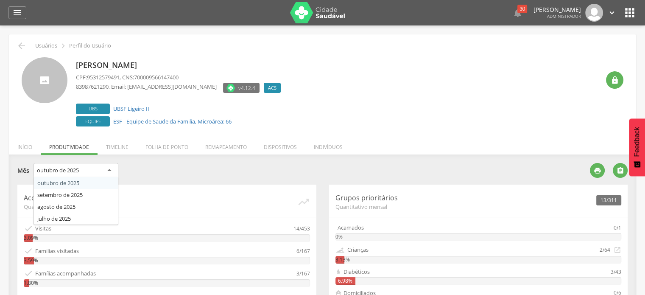
click at [103, 167] on div "outubro de 2025" at bounding box center [75, 170] width 85 height 15
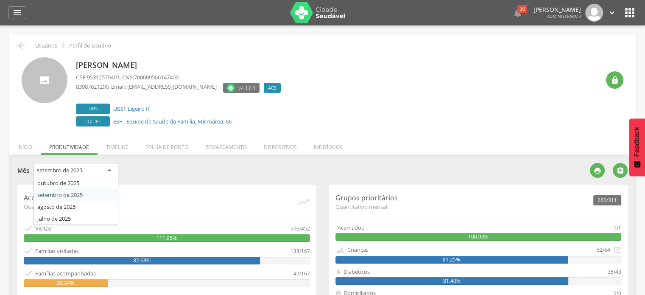
click at [89, 172] on div "setembro de 2025" at bounding box center [75, 170] width 85 height 15
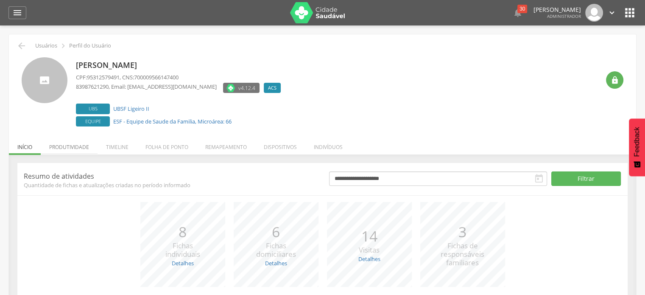
click at [81, 147] on li "Produtividade" at bounding box center [69, 145] width 57 height 20
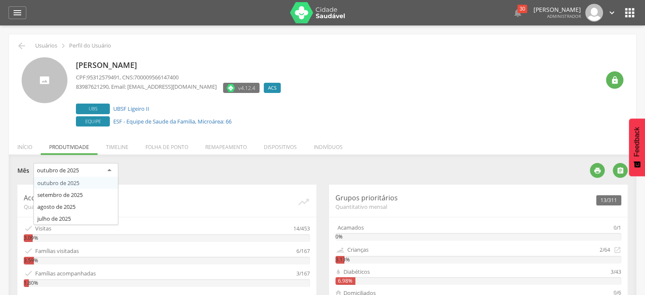
click at [92, 166] on div "outubro de 2025" at bounding box center [75, 170] width 85 height 15
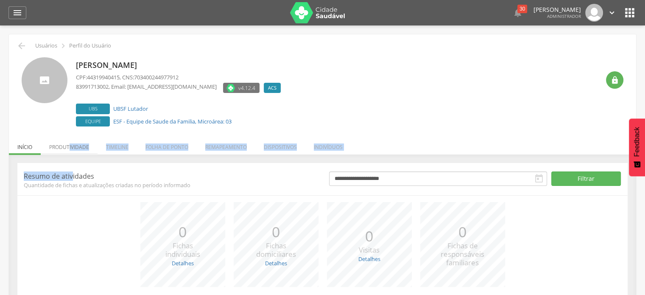
drag, startPoint x: 71, startPoint y: 155, endPoint x: 70, endPoint y: 150, distance: 4.3
click at [70, 150] on div " Usuários  Perfil do Usuário [PERSON_NAME] CPF: 44319940415 , CNS: 7034002449…" at bounding box center [322, 197] width 627 height 326
click at [70, 150] on li "Produtividade" at bounding box center [69, 145] width 57 height 20
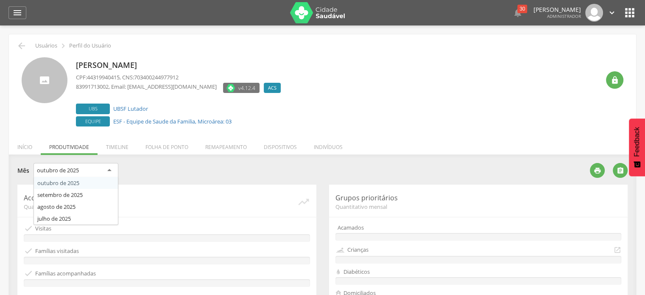
click at [74, 163] on div "outubro de 2025" at bounding box center [75, 170] width 85 height 15
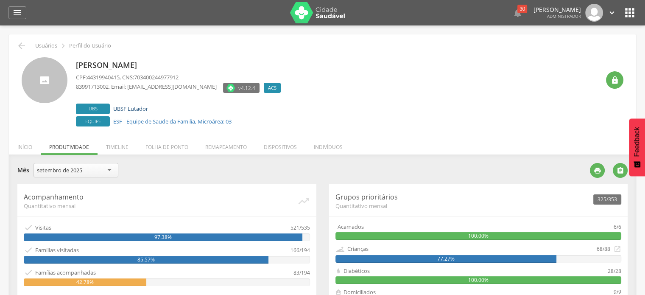
click at [142, 105] on link "UBSF Lutador" at bounding box center [130, 109] width 35 height 8
type input "**********"
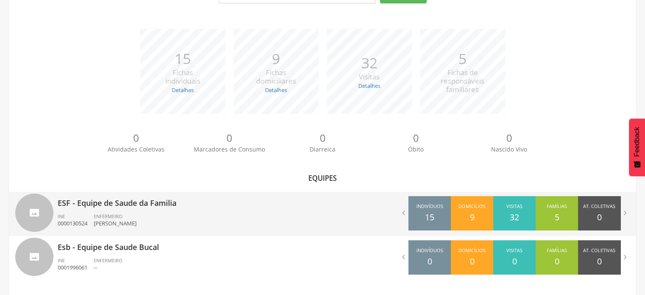
click at [196, 195] on p "ESF - Equipe de Saude da Familia" at bounding box center [187, 200] width 259 height 17
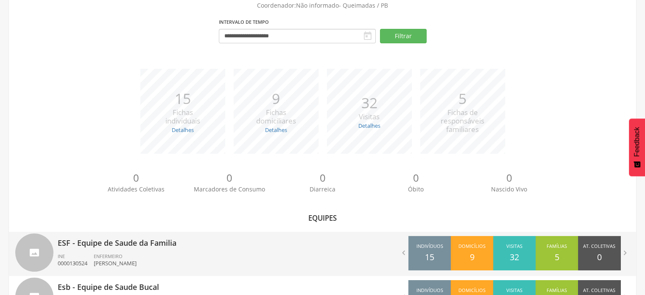
type input "**********"
click at [196, 195] on body " Dashboard Supervisão Produtividade Mapa da cidade Mapa de cobertura Ranking A…" at bounding box center [322, 82] width 645 height 295
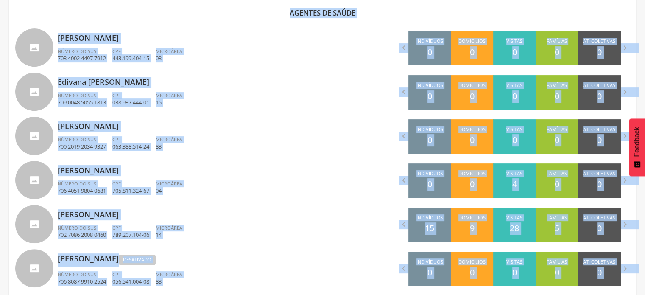
scroll to position [292, 0]
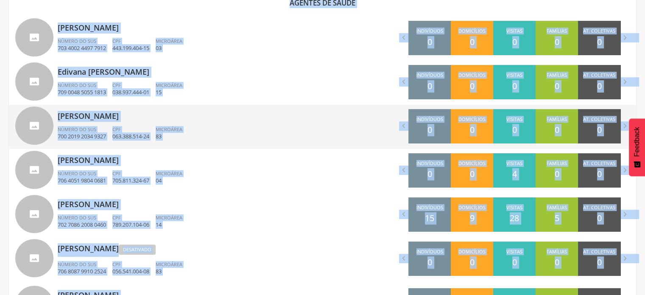
click at [100, 117] on p "[PERSON_NAME]" at bounding box center [187, 113] width 259 height 17
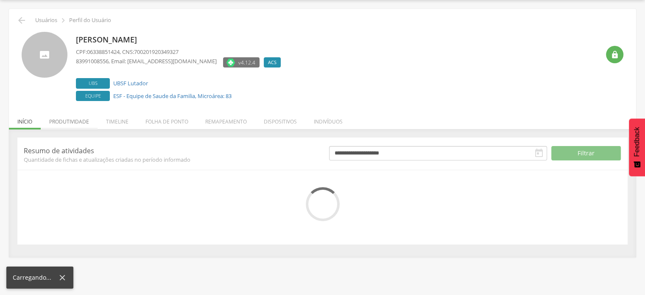
scroll to position [66, 0]
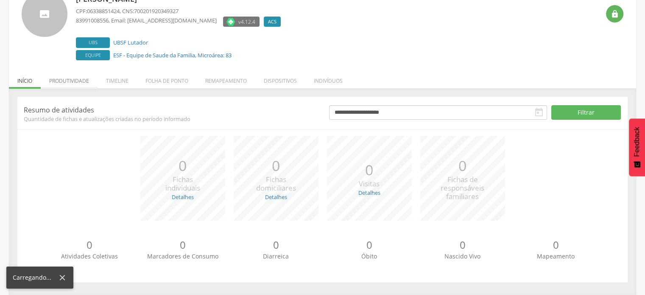
click at [84, 120] on span "Quantidade de fichas e atualizações criadas no período informado" at bounding box center [170, 119] width 292 height 8
click at [74, 83] on li "Produtividade" at bounding box center [69, 79] width 57 height 20
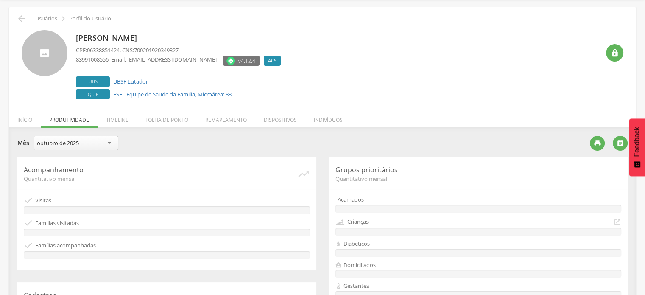
scroll to position [0, 0]
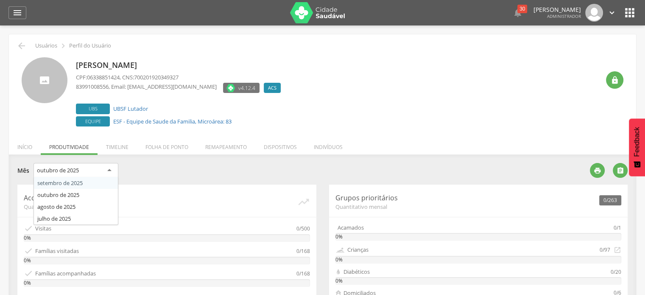
drag, startPoint x: 76, startPoint y: 166, endPoint x: 74, endPoint y: 181, distance: 15.4
click at [74, 180] on div "outubro de [DATE] de [DATE] de [DATE] de [DATE] de 2025" at bounding box center [75, 171] width 85 height 17
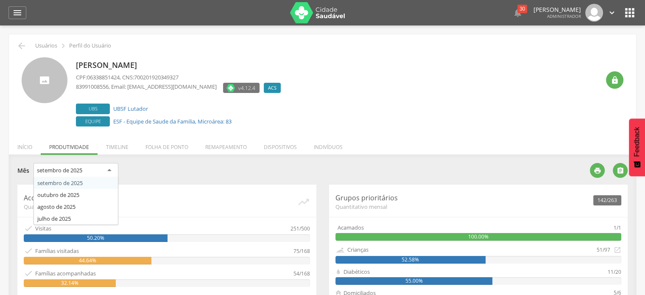
click at [104, 173] on div "setembro de 2025" at bounding box center [75, 170] width 85 height 15
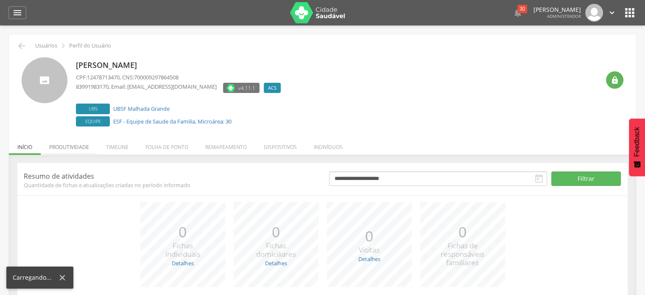
click at [81, 142] on li "Produtividade" at bounding box center [69, 145] width 57 height 20
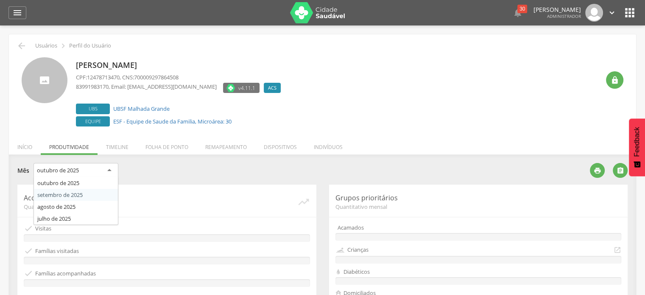
drag, startPoint x: 89, startPoint y: 173, endPoint x: 81, endPoint y: 194, distance: 22.5
click at [81, 180] on div "outubro de [DATE] de [DATE] de [DATE] de [DATE] de 2025" at bounding box center [75, 171] width 85 height 17
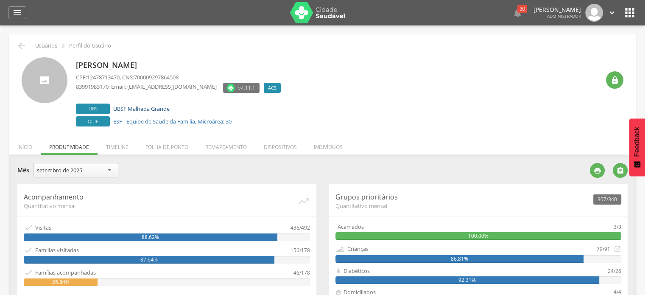
click at [137, 110] on link "UBSF Malhada Grande" at bounding box center [141, 109] width 56 height 8
type input "**********"
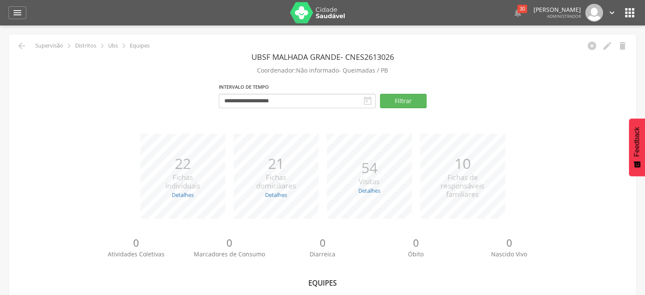
scroll to position [105, 0]
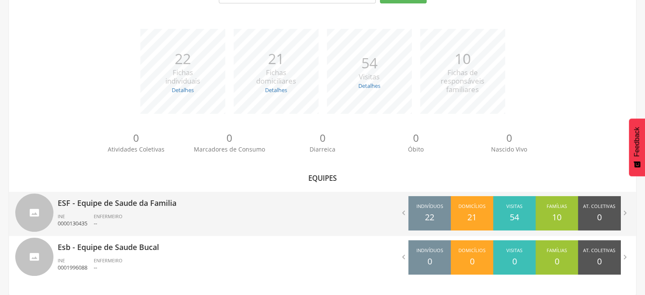
click at [194, 224] on ul "INE 0000130435 ENFERMEIRO --" at bounding box center [187, 222] width 259 height 19
type input "**********"
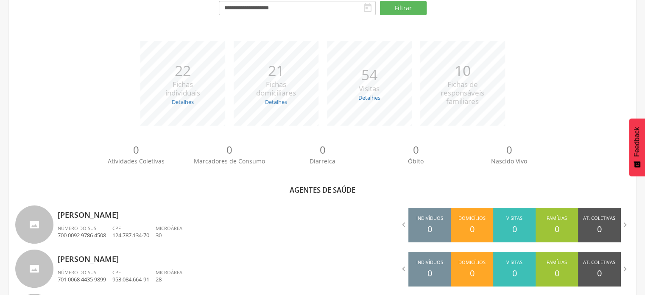
scroll to position [431, 0]
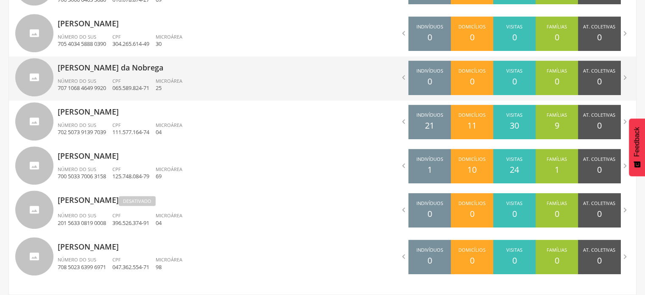
click at [111, 80] on div "Número do SUS 707 1068 4649 9920" at bounding box center [85, 85] width 55 height 14
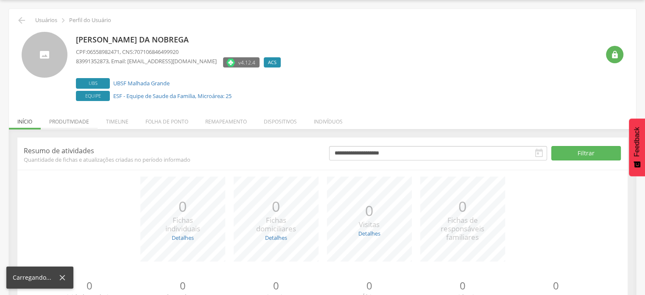
scroll to position [66, 0]
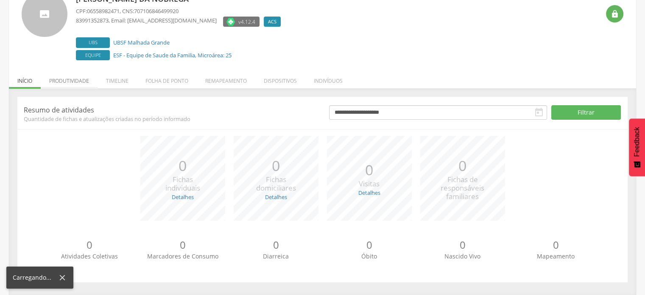
click at [62, 123] on div "**********" at bounding box center [322, 189] width 610 height 185
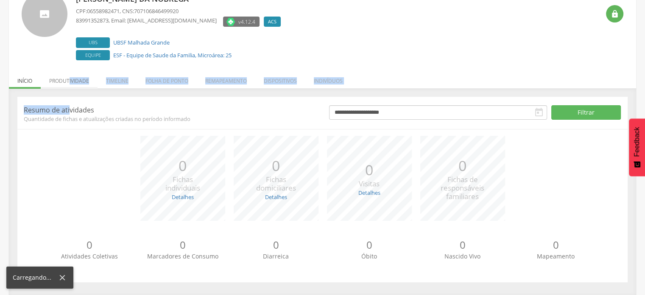
drag, startPoint x: 68, startPoint y: 90, endPoint x: 68, endPoint y: 86, distance: 4.3
click at [68, 86] on div " Usuários  Perfil do Usuário [PERSON_NAME] da Nobrega CPF: 06558982471 , CNS:…" at bounding box center [322, 131] width 627 height 326
click at [68, 86] on li "Produtividade" at bounding box center [69, 79] width 57 height 20
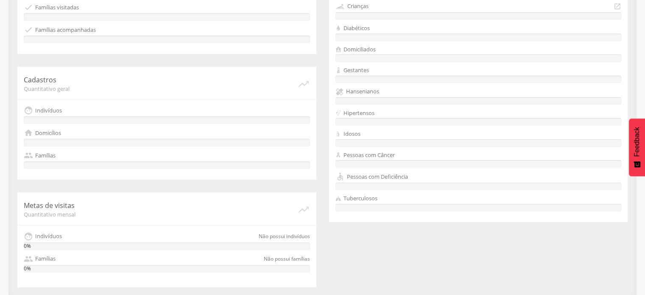
scroll to position [0, 0]
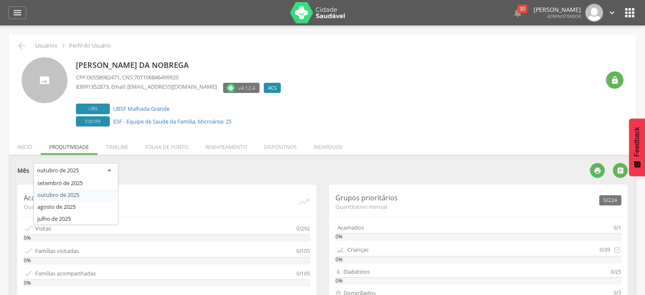
click at [74, 164] on div "outubro de 2025" at bounding box center [75, 170] width 85 height 15
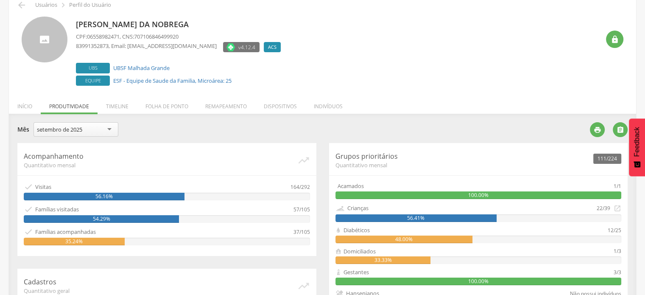
scroll to position [39, 0]
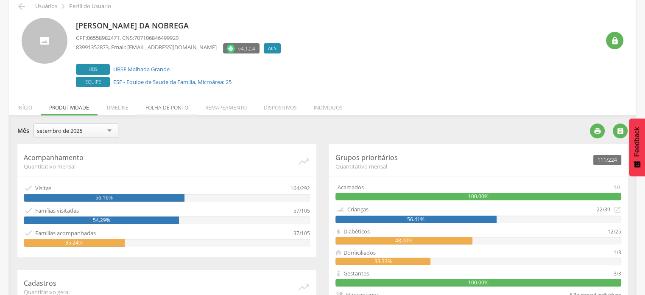
click at [185, 110] on li "Folha de ponto" at bounding box center [167, 105] width 60 height 20
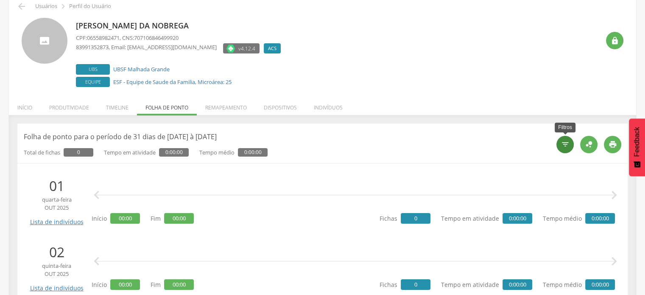
click at [569, 139] on div "" at bounding box center [564, 144] width 17 height 17
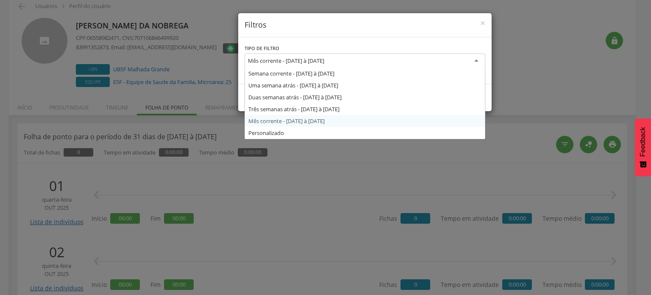
click at [369, 64] on div "Mês corrente - [DATE] à [DATE]" at bounding box center [365, 60] width 241 height 15
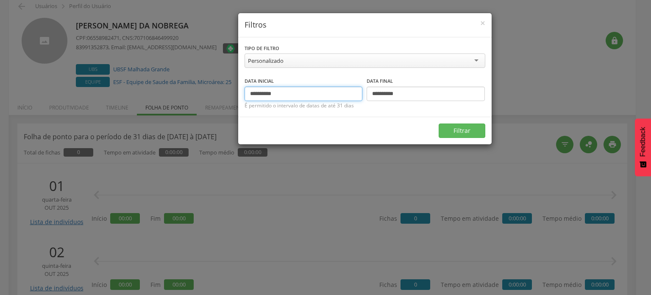
click at [264, 93] on input "**********" at bounding box center [304, 93] width 118 height 14
type input "**********"
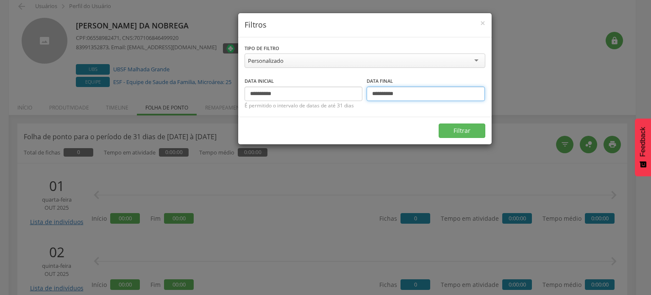
drag, startPoint x: 387, startPoint y: 92, endPoint x: 309, endPoint y: 89, distance: 78.1
click at [309, 89] on div "**********" at bounding box center [365, 88] width 241 height 25
type input "**********"
click at [443, 122] on div "Filtrar" at bounding box center [364, 131] width 253 height 28
click at [448, 127] on button "Filtrar" at bounding box center [462, 130] width 47 height 14
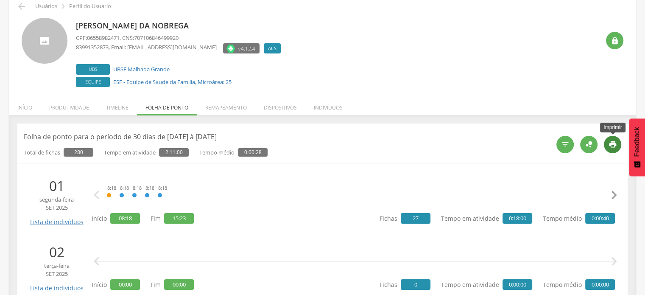
click at [615, 142] on icon "" at bounding box center [612, 144] width 8 height 8
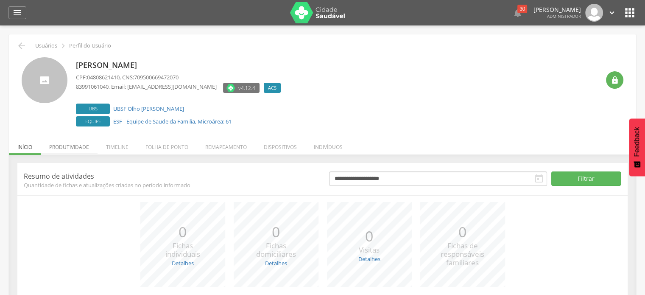
click at [83, 145] on li "Produtividade" at bounding box center [69, 145] width 57 height 20
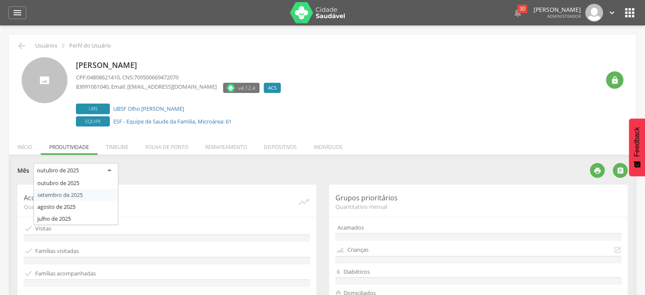
drag, startPoint x: 77, startPoint y: 163, endPoint x: 72, endPoint y: 191, distance: 28.9
click at [72, 180] on div "outubro de [DATE] de [DATE] de [DATE] de [DATE] de 2025" at bounding box center [75, 171] width 85 height 17
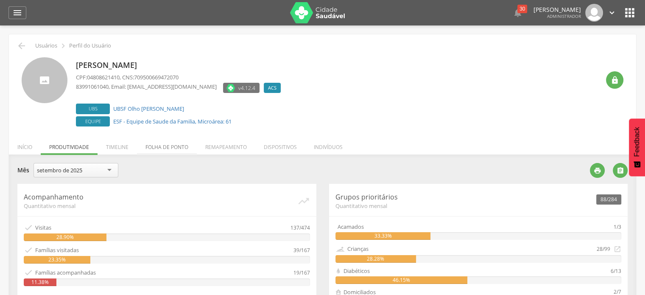
click at [164, 140] on li "Folha de ponto" at bounding box center [167, 145] width 60 height 20
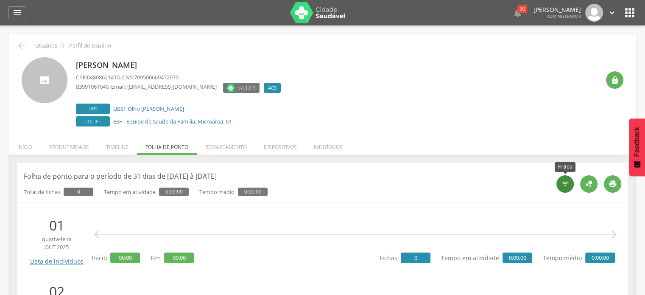
click at [558, 179] on div "" at bounding box center [564, 183] width 17 height 17
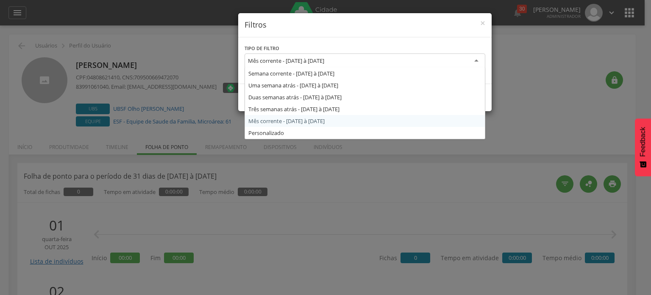
click at [331, 65] on div "Mês corrente - [DATE] à [DATE]" at bounding box center [365, 60] width 241 height 15
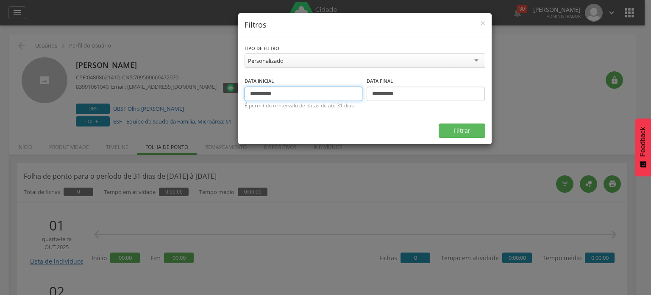
click at [265, 93] on input "**********" at bounding box center [304, 93] width 118 height 14
type input "**********"
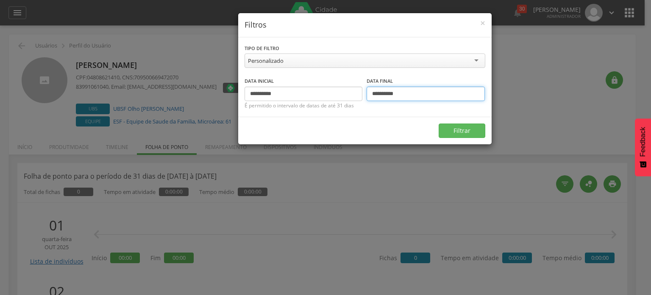
click at [386, 94] on input "**********" at bounding box center [426, 93] width 118 height 14
type input "**********"
click at [464, 126] on button "Filtrar" at bounding box center [462, 130] width 47 height 14
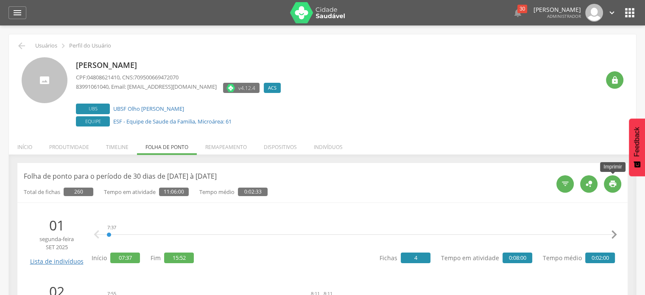
click at [611, 186] on icon "" at bounding box center [612, 183] width 8 height 8
click at [158, 108] on link "UBSF Olho Dagua Salgado" at bounding box center [148, 109] width 71 height 8
type input "**********"
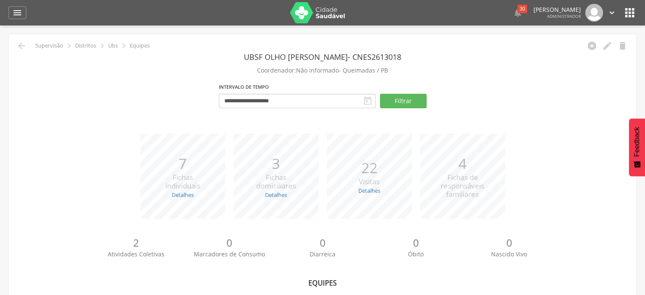
scroll to position [149, 0]
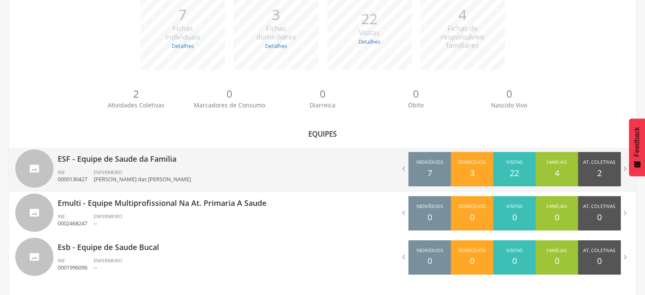
click at [265, 154] on p "ESF - Equipe de Saude da Familia" at bounding box center [187, 156] width 259 height 17
type input "**********"
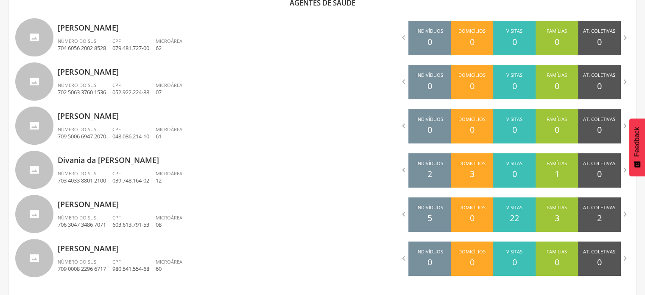
scroll to position [293, 0]
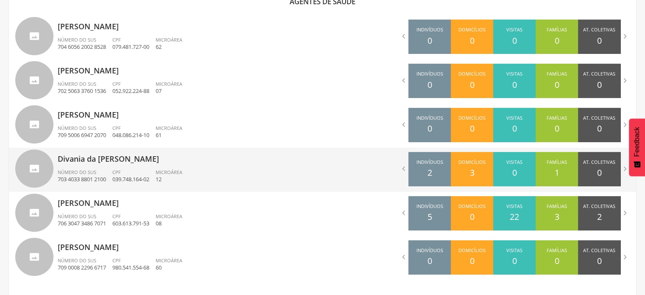
click at [170, 163] on p "Divania da Silva Damiao" at bounding box center [187, 156] width 259 height 17
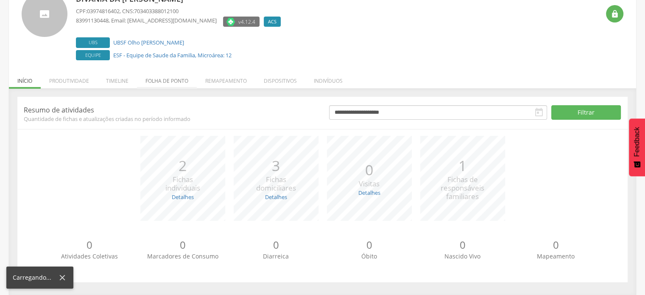
click at [166, 86] on li "Folha de ponto" at bounding box center [167, 79] width 60 height 20
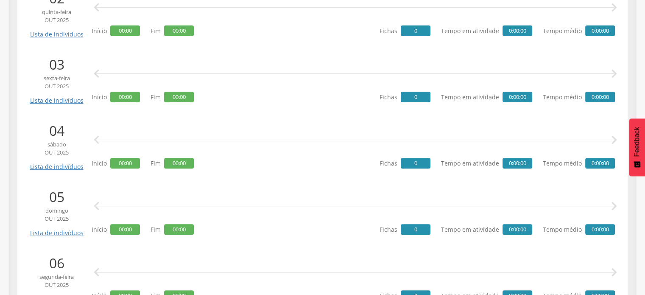
scroll to position [0, 0]
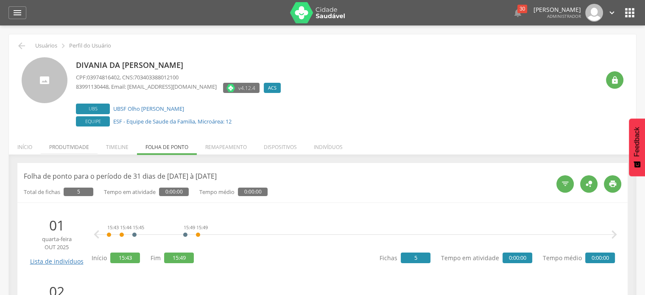
click at [65, 139] on li "Produtividade" at bounding box center [69, 145] width 57 height 20
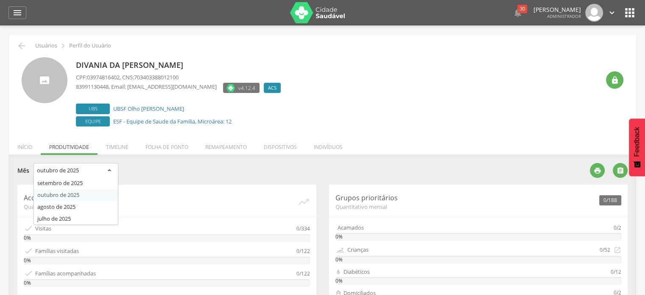
click at [79, 166] on div "outubro de 2025" at bounding box center [75, 170] width 85 height 15
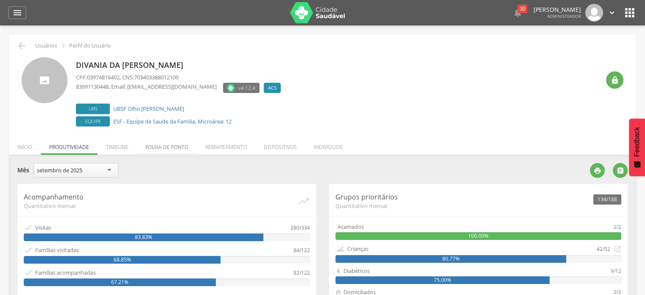
click at [178, 148] on li "Folha de ponto" at bounding box center [167, 145] width 60 height 20
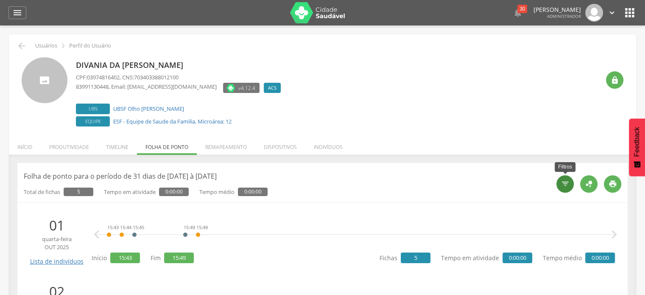
click at [565, 183] on icon "" at bounding box center [565, 183] width 8 height 8
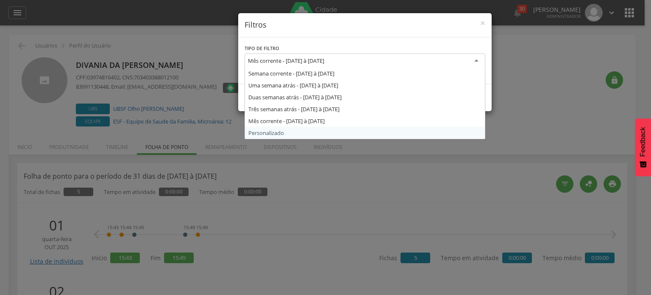
drag, startPoint x: 374, startPoint y: 58, endPoint x: 287, endPoint y: 136, distance: 116.8
click at [287, 71] on div "Mês corrente - 01/10/2025 à 31/10/2025 Semana corrente - 28/09/2025 à 04/10/202…" at bounding box center [365, 61] width 241 height 17
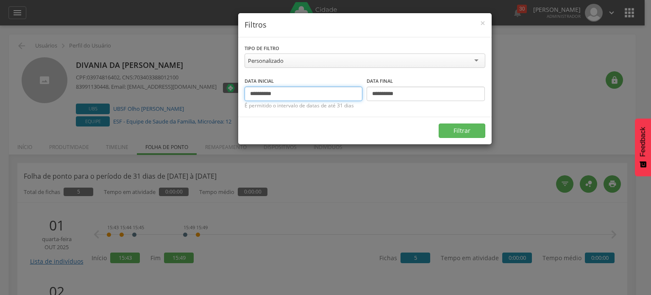
click at [264, 96] on input "**********" at bounding box center [304, 93] width 118 height 14
type input "**********"
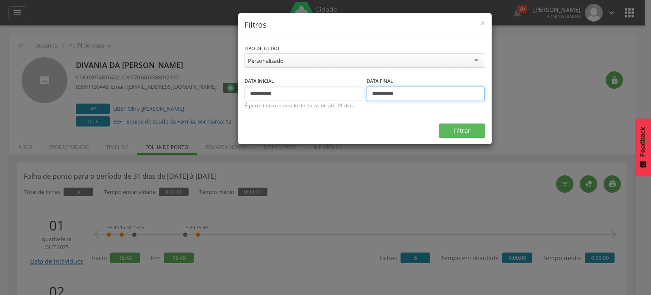
click at [385, 93] on input "**********" at bounding box center [426, 93] width 118 height 14
type input "**********"
click at [482, 141] on div "Filtrar" at bounding box center [364, 131] width 253 height 28
click at [476, 132] on button "Filtrar" at bounding box center [462, 130] width 47 height 14
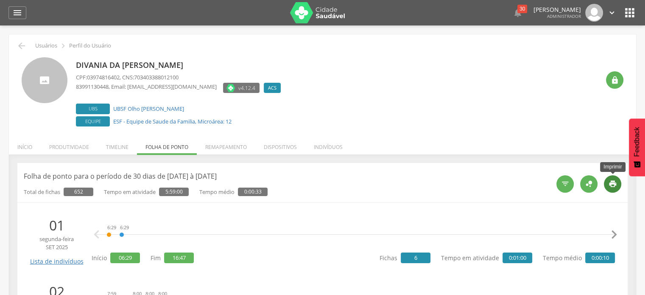
click at [614, 184] on icon "" at bounding box center [612, 183] width 8 height 8
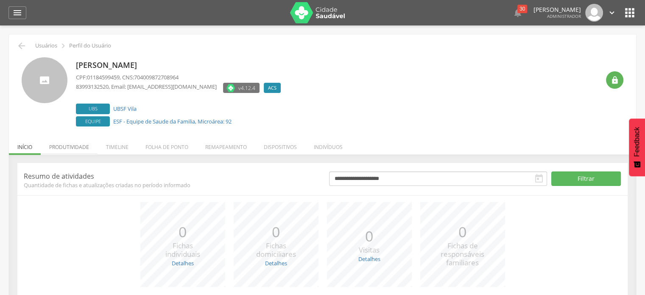
click at [74, 150] on li "Produtividade" at bounding box center [69, 145] width 57 height 20
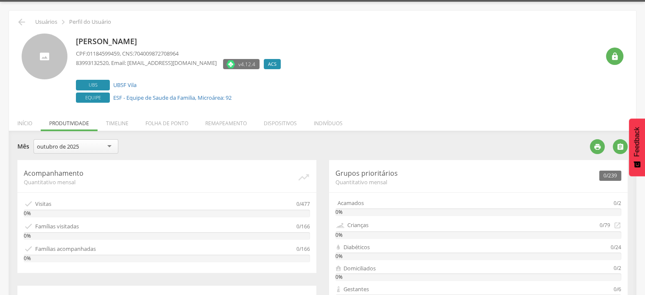
scroll to position [24, 0]
click at [105, 144] on div "outubro de 2025" at bounding box center [75, 146] width 85 height 15
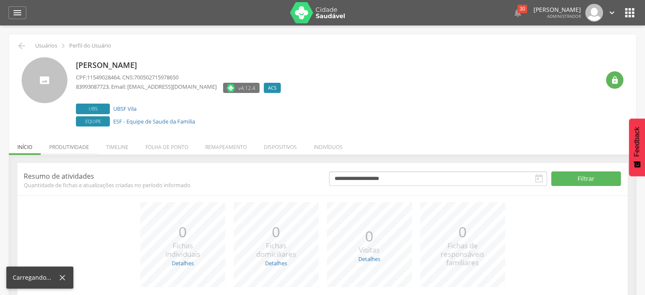
click at [71, 142] on li "Produtividade" at bounding box center [69, 145] width 57 height 20
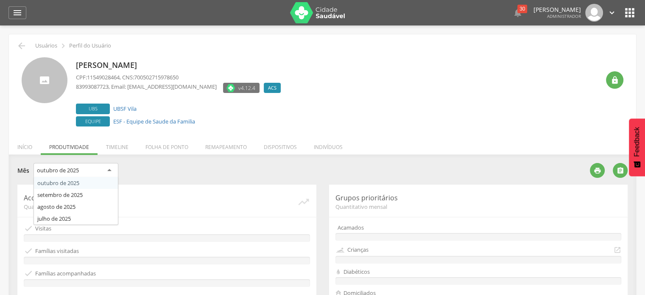
click at [85, 163] on div "outubro de 2025" at bounding box center [75, 170] width 85 height 15
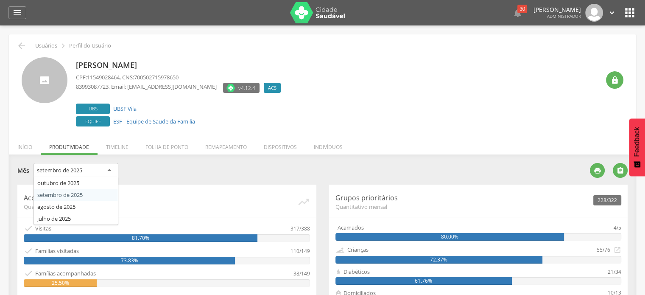
click at [82, 166] on div "setembro de 2025" at bounding box center [59, 170] width 45 height 8
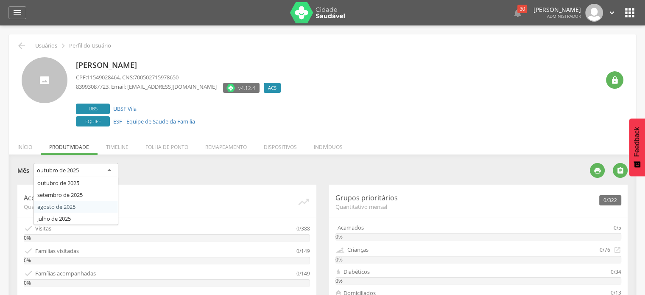
drag, startPoint x: 98, startPoint y: 164, endPoint x: 89, endPoint y: 208, distance: 44.7
click at [89, 180] on div "outubro de [DATE] de [DATE] de [DATE] de [DATE] de 2025" at bounding box center [75, 171] width 85 height 17
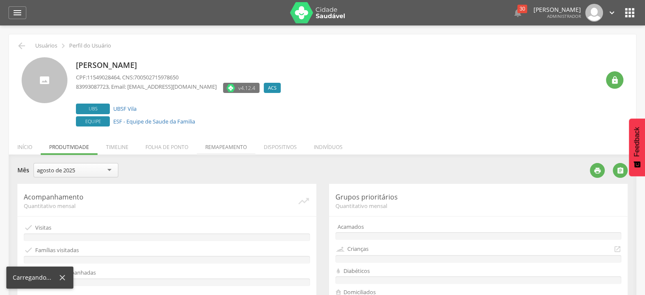
drag, startPoint x: 89, startPoint y: 208, endPoint x: 227, endPoint y: 149, distance: 150.2
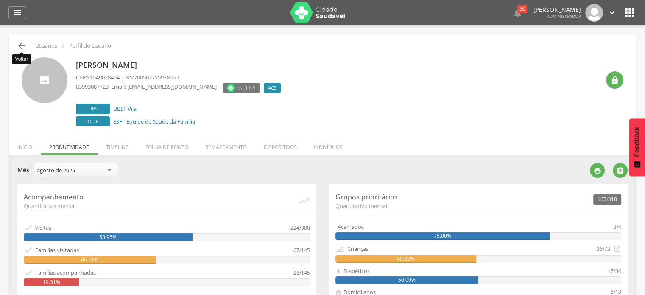
click at [19, 44] on icon "" at bounding box center [22, 46] width 10 height 10
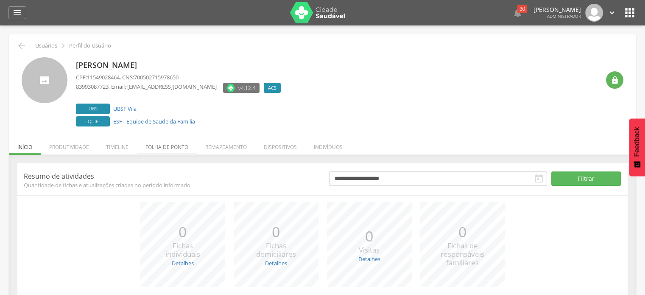
click at [167, 145] on li "Folha de ponto" at bounding box center [167, 145] width 60 height 20
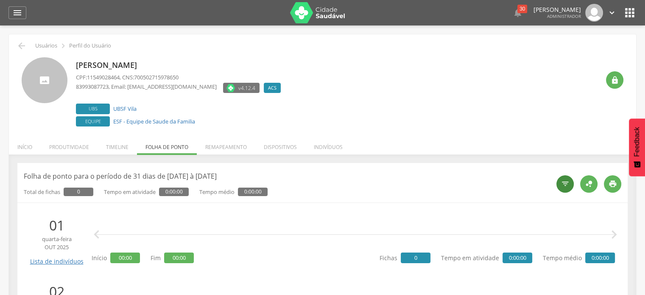
click at [562, 181] on icon "" at bounding box center [565, 183] width 8 height 8
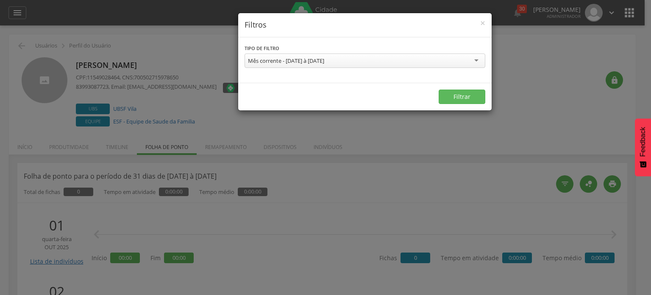
click at [359, 68] on div "Mês corrente - 01/10/2025 à 31/10/2025 Semana corrente - 28/09/2025 à 04/10/202…" at bounding box center [365, 61] width 241 height 17
drag, startPoint x: 359, startPoint y: 68, endPoint x: 362, endPoint y: 61, distance: 7.0
click at [362, 61] on div "Mês corrente - 01/10/2025 à 31/10/2025 Semana corrente - 28/09/2025 à 04/10/202…" at bounding box center [365, 61] width 241 height 17
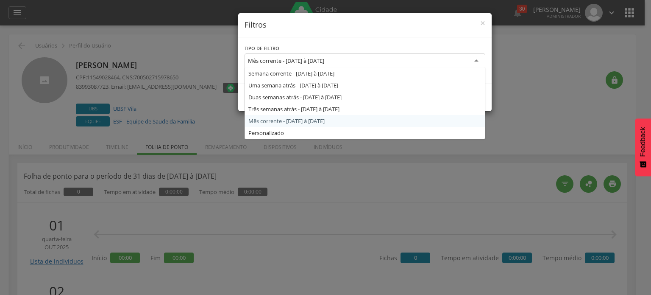
click at [362, 61] on div "Mês corrente - [DATE] à [DATE]" at bounding box center [365, 60] width 241 height 15
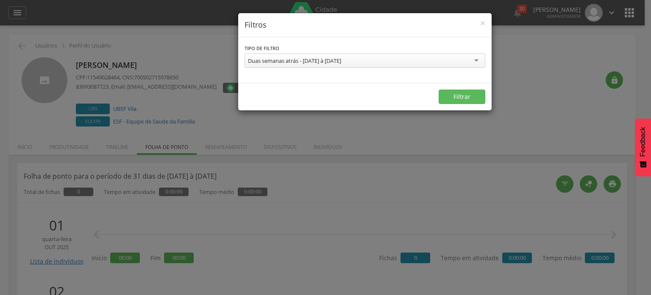
click at [463, 88] on div "Filtrar" at bounding box center [364, 97] width 253 height 28
click at [463, 91] on button "Filtrar" at bounding box center [462, 96] width 47 height 14
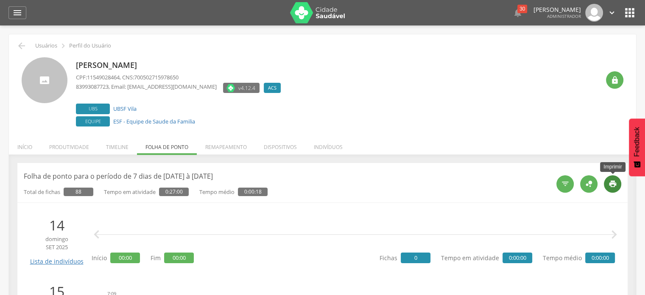
click at [613, 183] on icon "" at bounding box center [612, 183] width 8 height 8
click at [135, 107] on link "UBSF Vila" at bounding box center [124, 109] width 23 height 8
type input "**********"
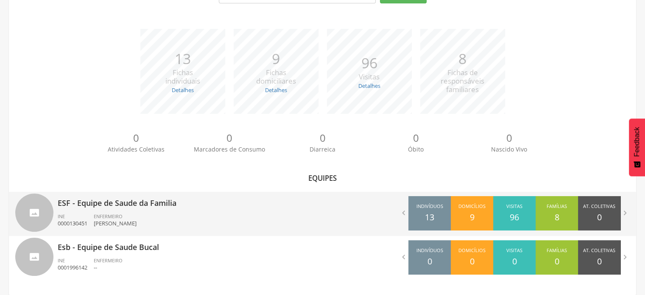
click at [229, 218] on ul "INE 0000130451 ENFERMEIRO Cleber Freire Tavares da Silva" at bounding box center [187, 222] width 259 height 19
type input "**********"
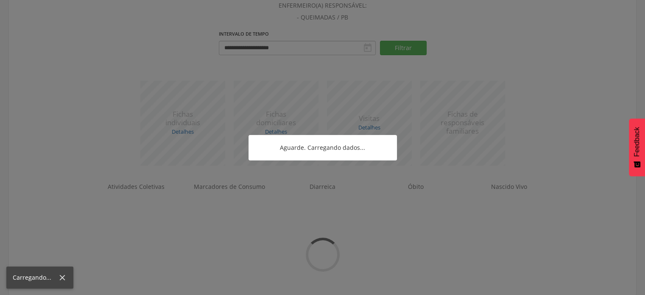
scroll to position [105, 0]
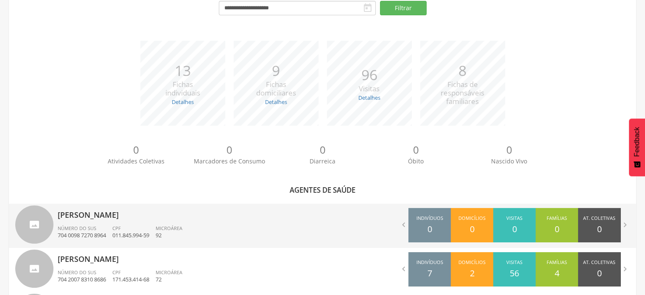
click at [167, 214] on p "Adriana Brito Barbosa Bezerra" at bounding box center [187, 211] width 259 height 17
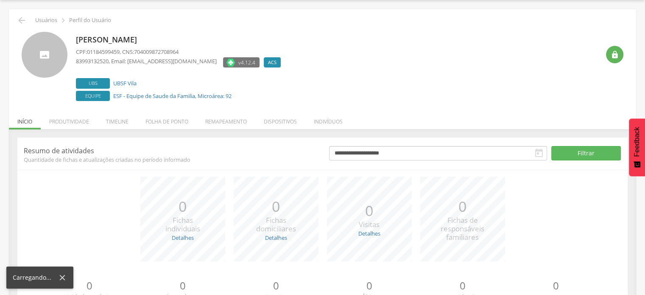
scroll to position [66, 0]
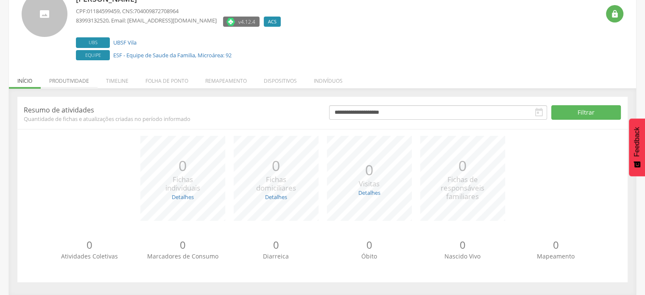
click at [75, 77] on li "Produtividade" at bounding box center [69, 79] width 57 height 20
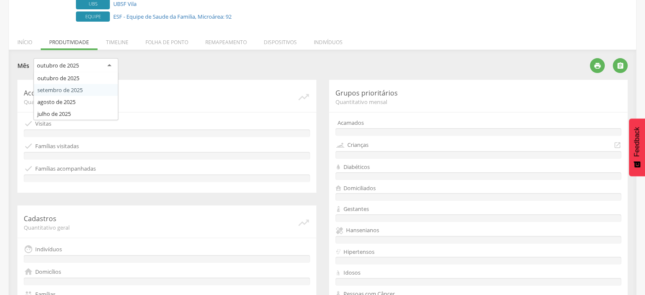
drag, startPoint x: 99, startPoint y: 60, endPoint x: 91, endPoint y: 85, distance: 26.7
click at [91, 75] on div "outubro de 2025 outubro de 2025 setembro de 2025 agosto de 2025 julho de 2025" at bounding box center [75, 66] width 85 height 17
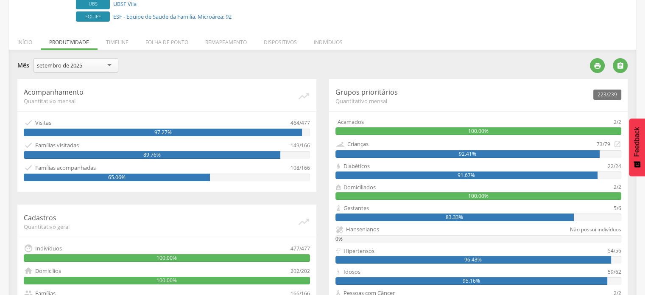
scroll to position [0, 0]
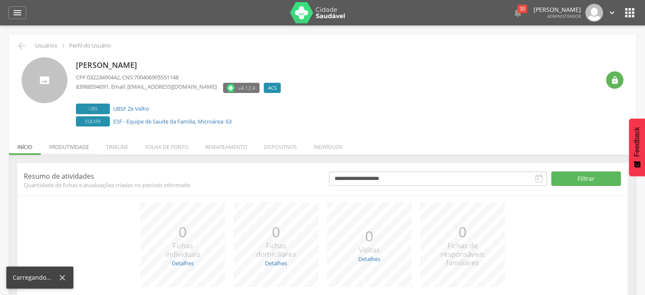
click at [73, 144] on li "Produtividade" at bounding box center [69, 145] width 57 height 20
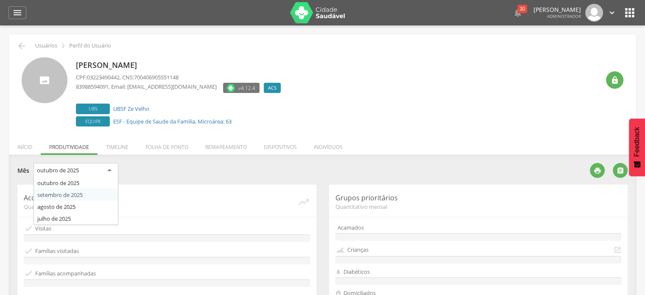
drag, startPoint x: 76, startPoint y: 168, endPoint x: 75, endPoint y: 196, distance: 28.0
click at [75, 180] on div "outubro de [DATE] de [DATE] de [DATE] de [DATE] de 2025" at bounding box center [75, 171] width 85 height 17
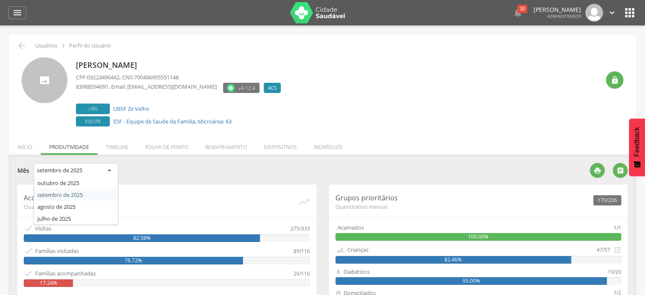
click at [98, 171] on div "setembro de 2025" at bounding box center [75, 170] width 85 height 15
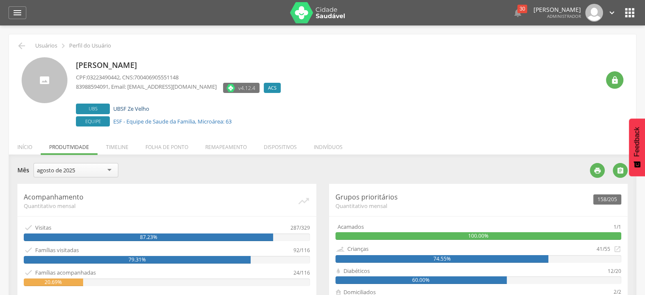
click at [142, 106] on link "UBSF Ze Velho" at bounding box center [131, 109] width 36 height 8
type input "**********"
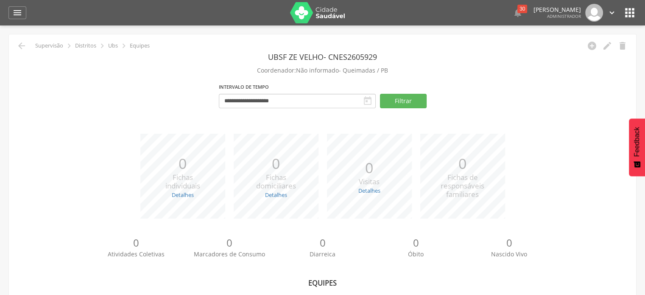
scroll to position [105, 0]
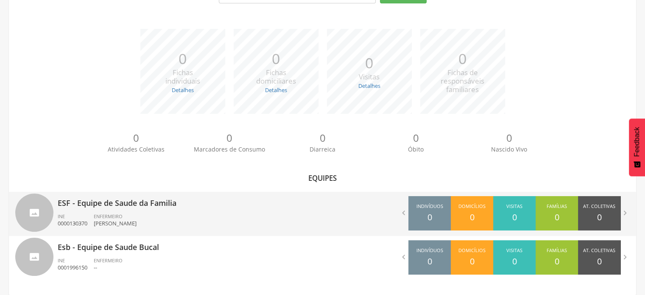
click at [364, 230] on div " Indivíduos 0 Domicílios 0 Visitas 0 Famílias 0 At. Coletivas 0 Consumo 0 Diar…" at bounding box center [480, 213] width 314 height 42
click at [292, 218] on ul "INE 0000130370 ENFERMEIRO Kleiton Costa de Oliveira" at bounding box center [187, 222] width 259 height 19
type input "**********"
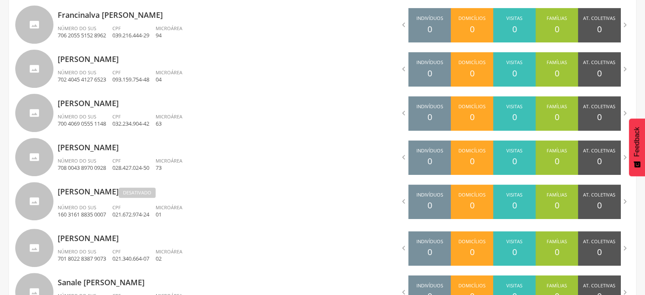
scroll to position [387, 0]
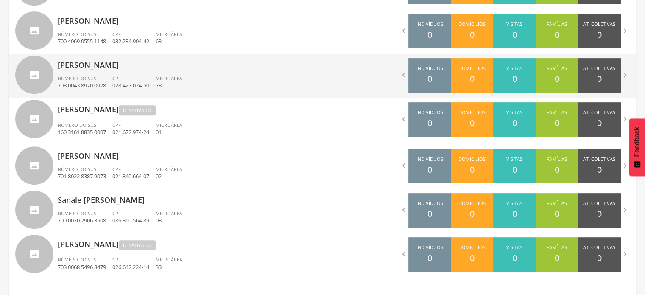
click at [157, 57] on p "Maria Sonia Marcelino Pequeno Gomes" at bounding box center [187, 62] width 259 height 17
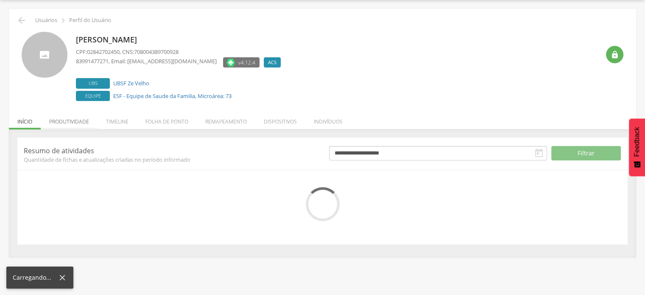
scroll to position [66, 0]
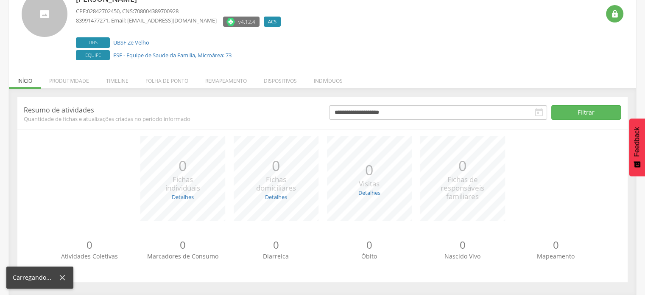
click at [82, 118] on span "Quantidade de fichas e atualizações criadas no período informado" at bounding box center [170, 119] width 292 height 8
click at [85, 74] on li "Produtividade" at bounding box center [69, 79] width 57 height 20
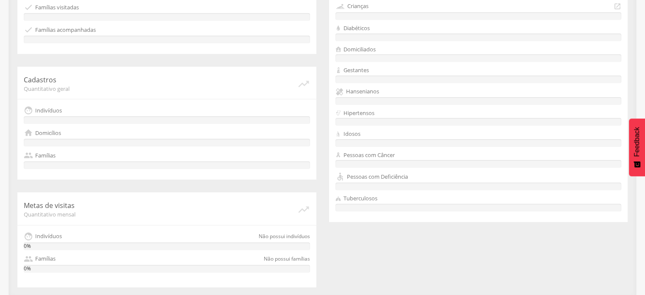
scroll to position [0, 0]
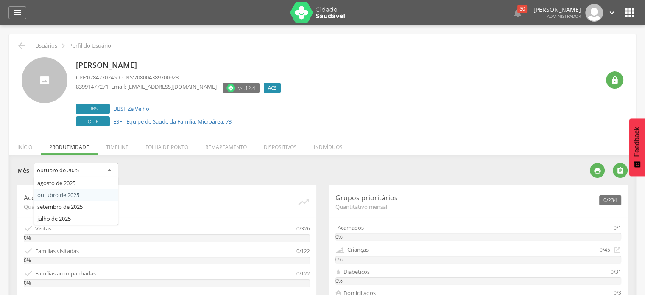
click at [105, 175] on div "outubro de 2025" at bounding box center [75, 170] width 85 height 15
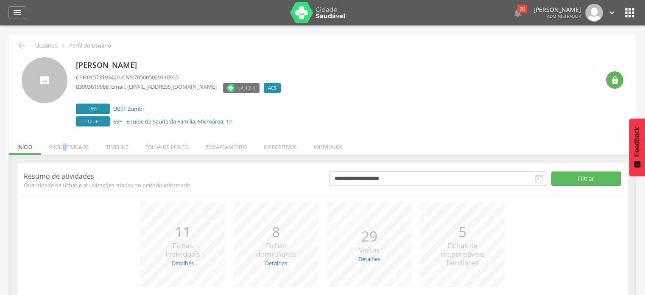
drag, startPoint x: 64, startPoint y: 154, endPoint x: 67, endPoint y: 150, distance: 5.1
click at [67, 150] on li "Produtividade" at bounding box center [69, 145] width 57 height 20
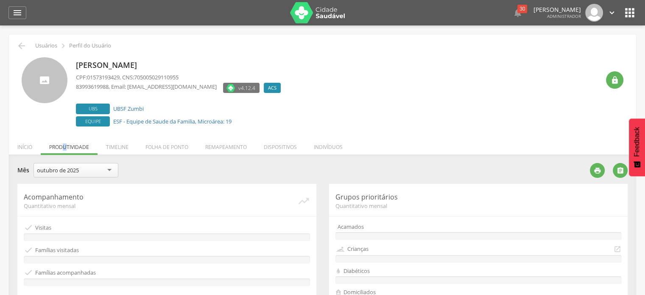
click at [67, 150] on div " Usuários  Perfil do Usuário [PERSON_NAME] CPF: 01573193429 , CNS: 7050050291…" at bounding box center [322, 286] width 627 height 504
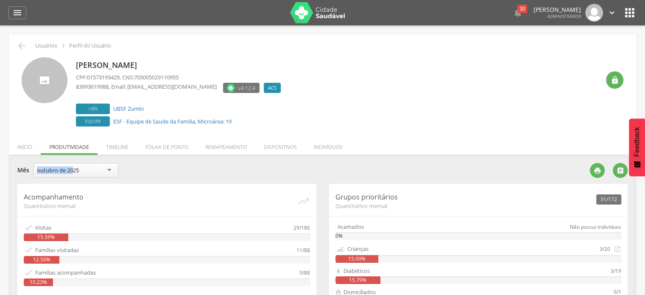
drag, startPoint x: 70, startPoint y: 162, endPoint x: 72, endPoint y: 168, distance: 6.6
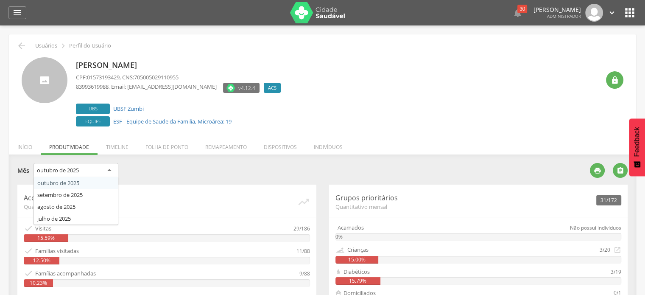
click at [72, 168] on div "outubro de 2025" at bounding box center [58, 170] width 42 height 8
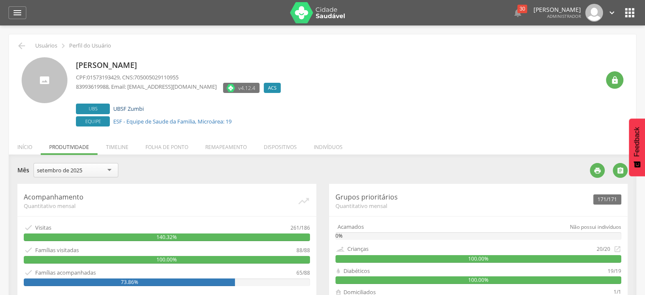
click at [133, 108] on link "UBSF Zumbi" at bounding box center [128, 109] width 31 height 8
type input "**********"
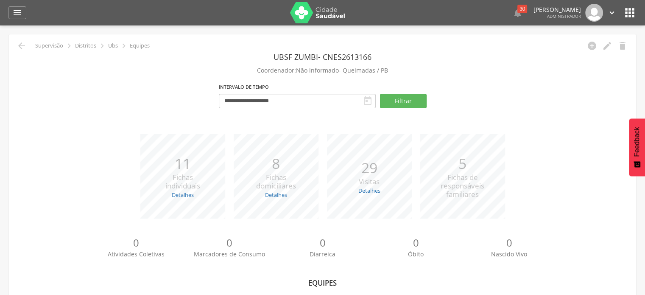
scroll to position [105, 0]
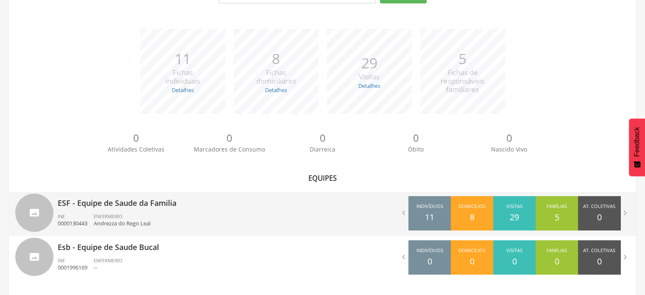
click at [246, 234] on div "ESF - Equipe de Saude da Familia INE 0000130443 ENFERMEIRO Andrezza do Rego Leal" at bounding box center [187, 214] width 259 height 44
type input "**********"
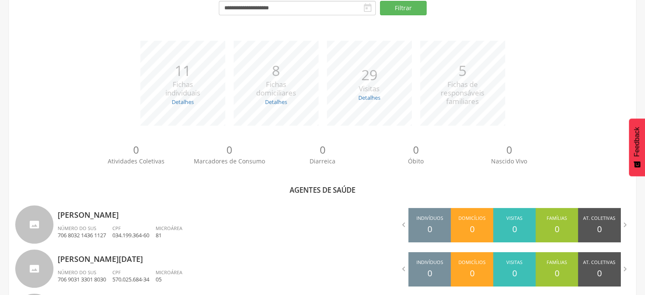
scroll to position [205, 0]
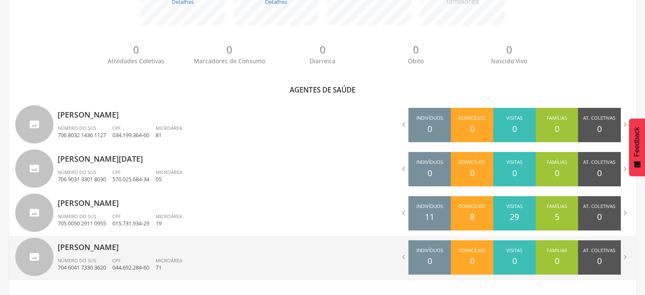
click at [231, 253] on div "[PERSON_NAME] Número do SUS 704 6041 7330 3620 CPF 044.692.284-60 Microárea 71" at bounding box center [187, 258] width 259 height 44
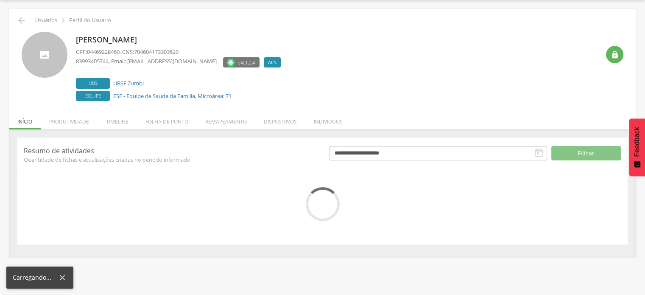
scroll to position [66, 0]
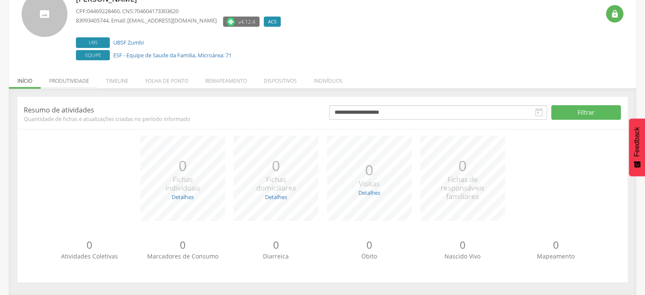
click at [77, 81] on li "Produtividade" at bounding box center [69, 79] width 57 height 20
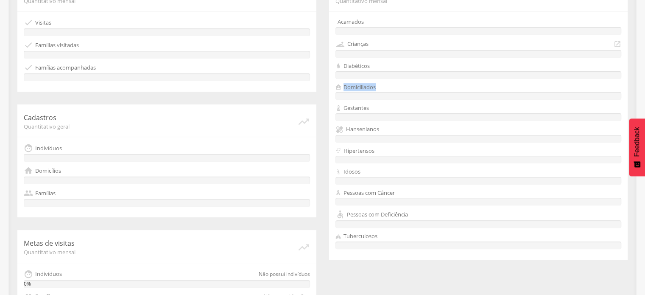
drag, startPoint x: 562, startPoint y: 84, endPoint x: 651, endPoint y: 64, distance: 90.9
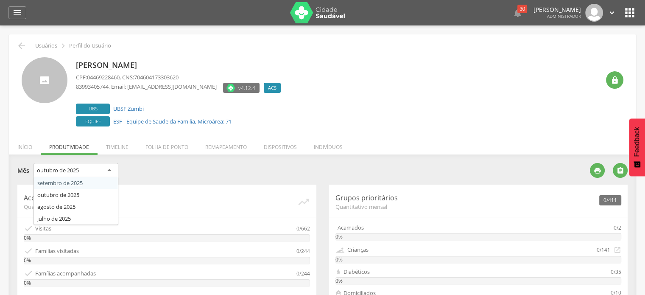
drag, startPoint x: 98, startPoint y: 167, endPoint x: 90, endPoint y: 183, distance: 17.8
click at [90, 180] on div "outubro de [DATE] de [DATE] de [DATE] de [DATE] de 2025" at bounding box center [75, 171] width 85 height 17
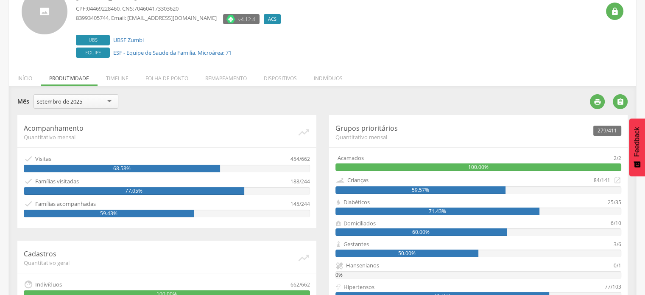
scroll to position [67, 0]
